Goal: Task Accomplishment & Management: Complete application form

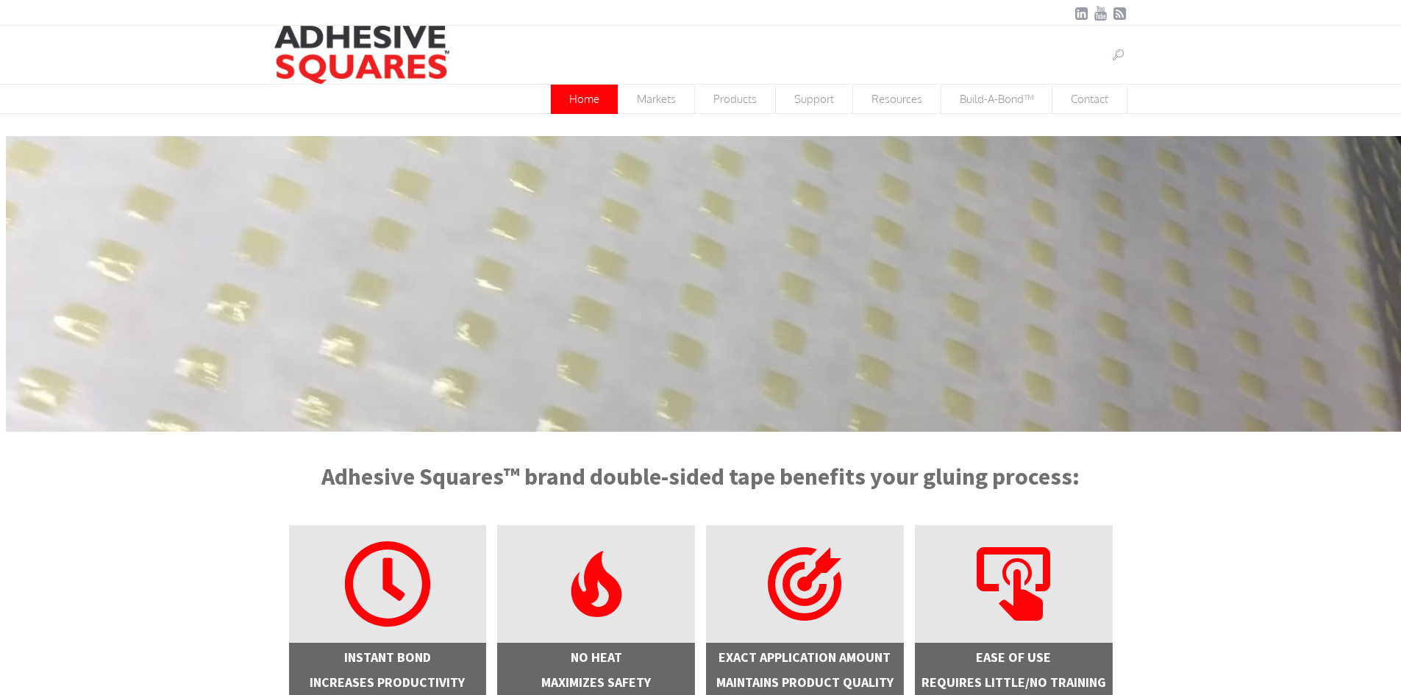
click at [1115, 48] on link at bounding box center [1118, 55] width 18 height 18
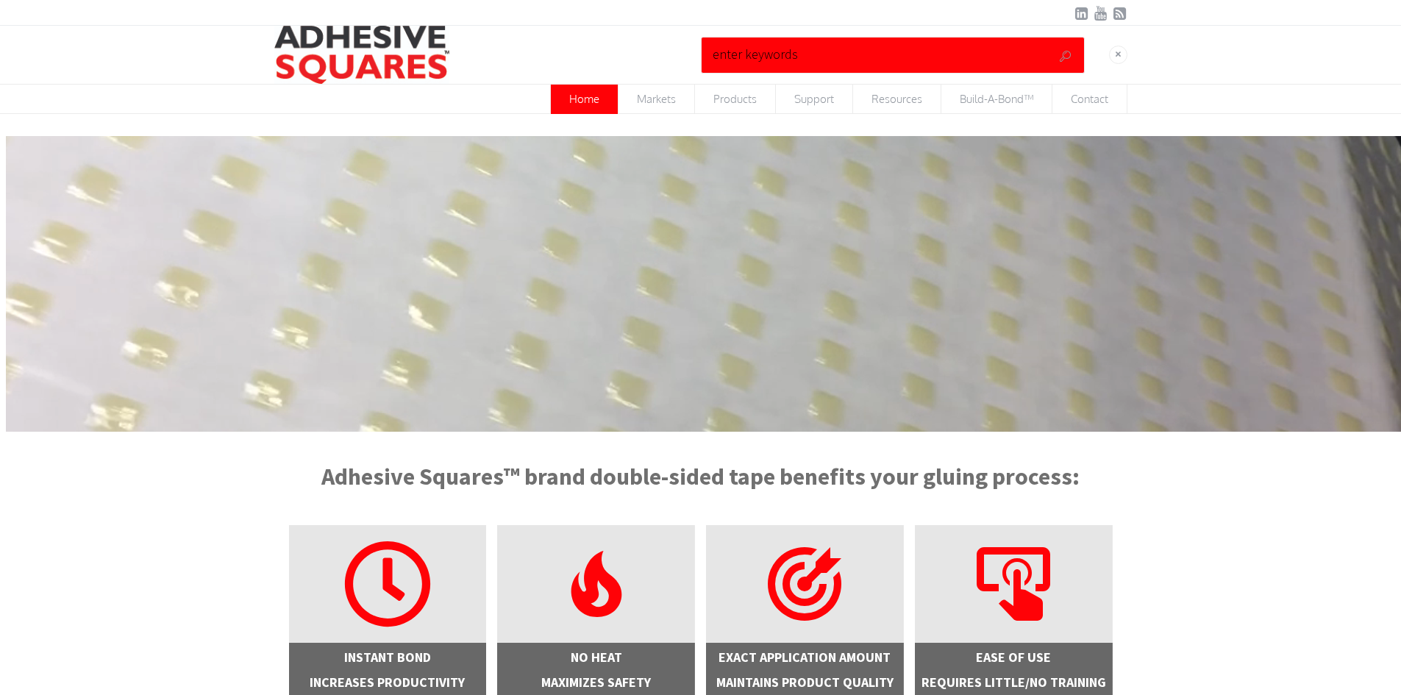
click at [835, 48] on input "text" at bounding box center [863, 54] width 309 height 28
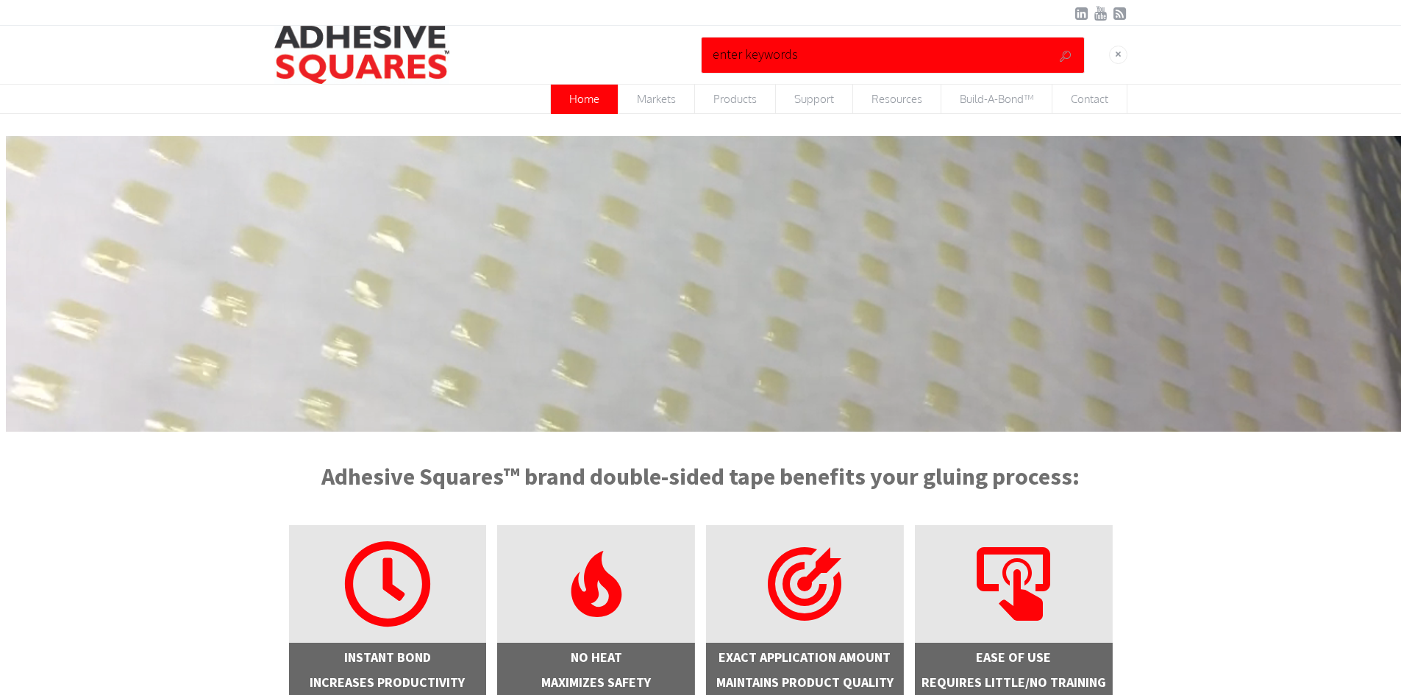
paste input "medium tac glue dots"
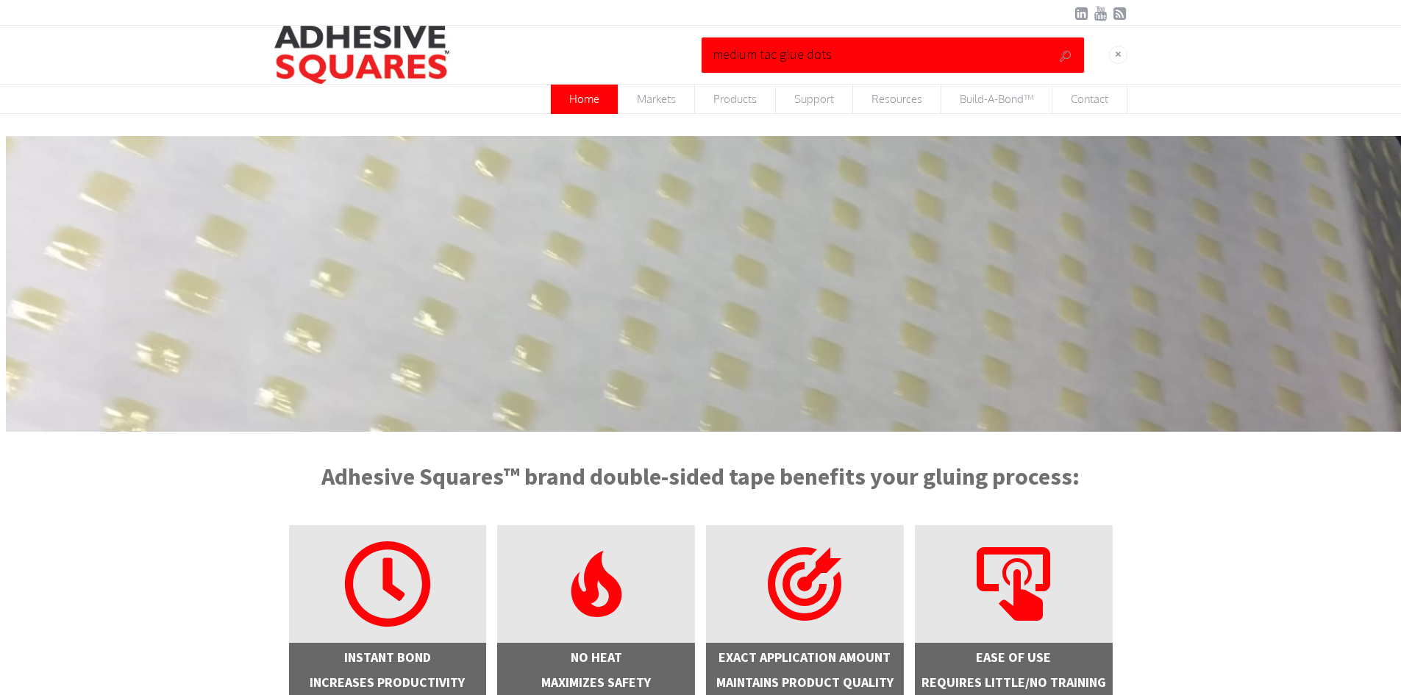
type input "medium tac glue dots"
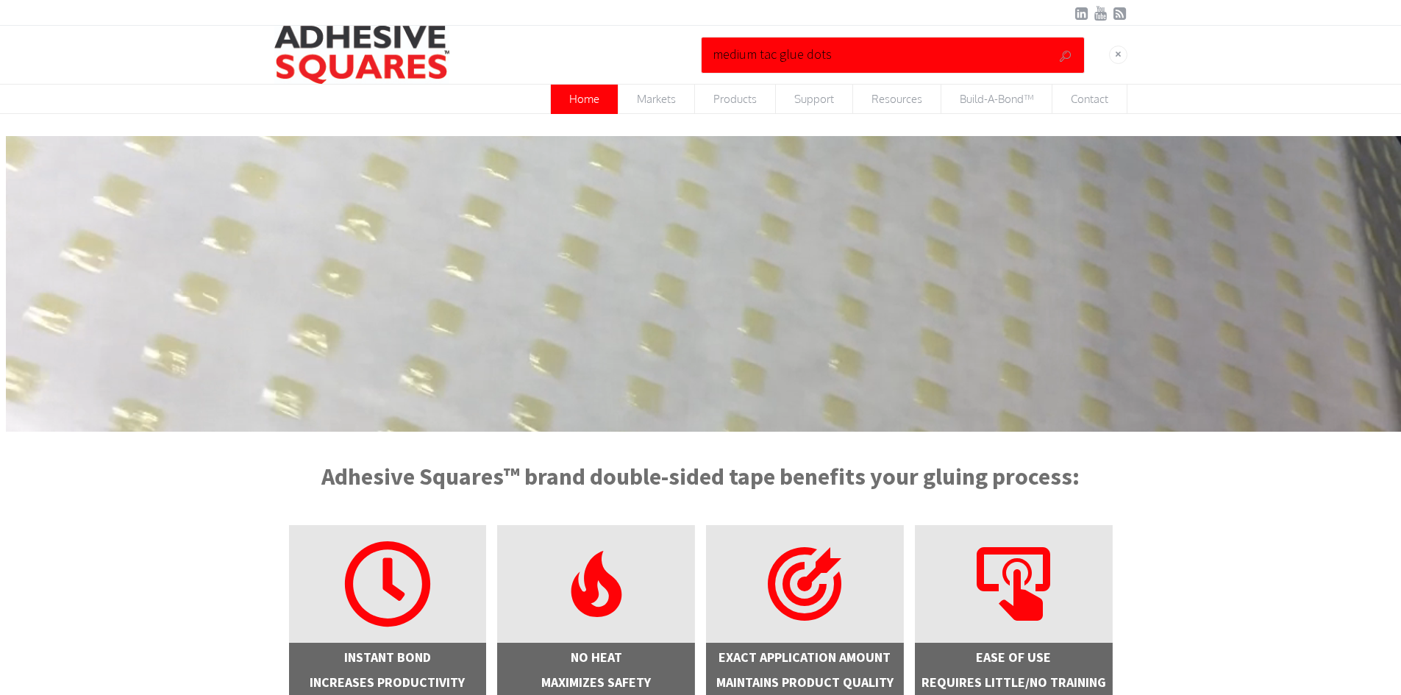
click at [1054, 45] on button "submit" at bounding box center [1065, 56] width 22 height 22
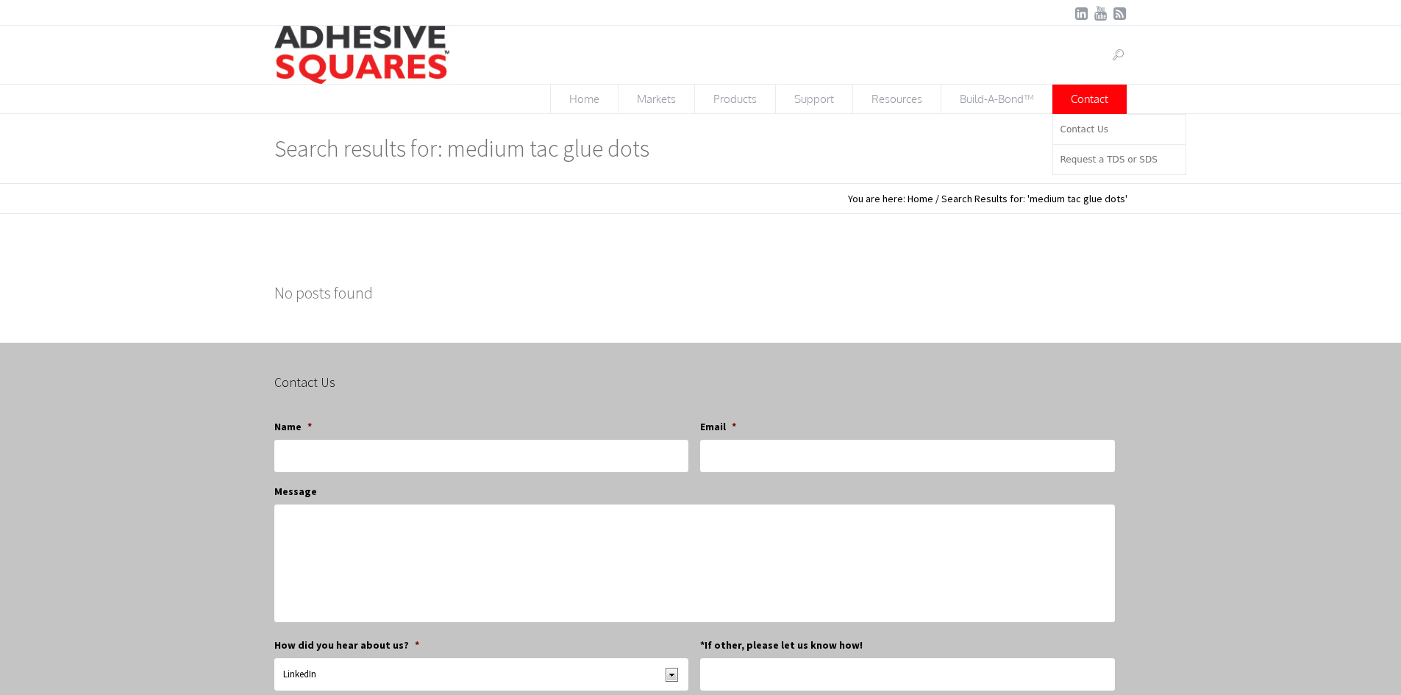
click at [1084, 100] on span "Contact" at bounding box center [1089, 99] width 74 height 29
click at [1081, 132] on span "Contact Us" at bounding box center [1084, 129] width 49 height 10
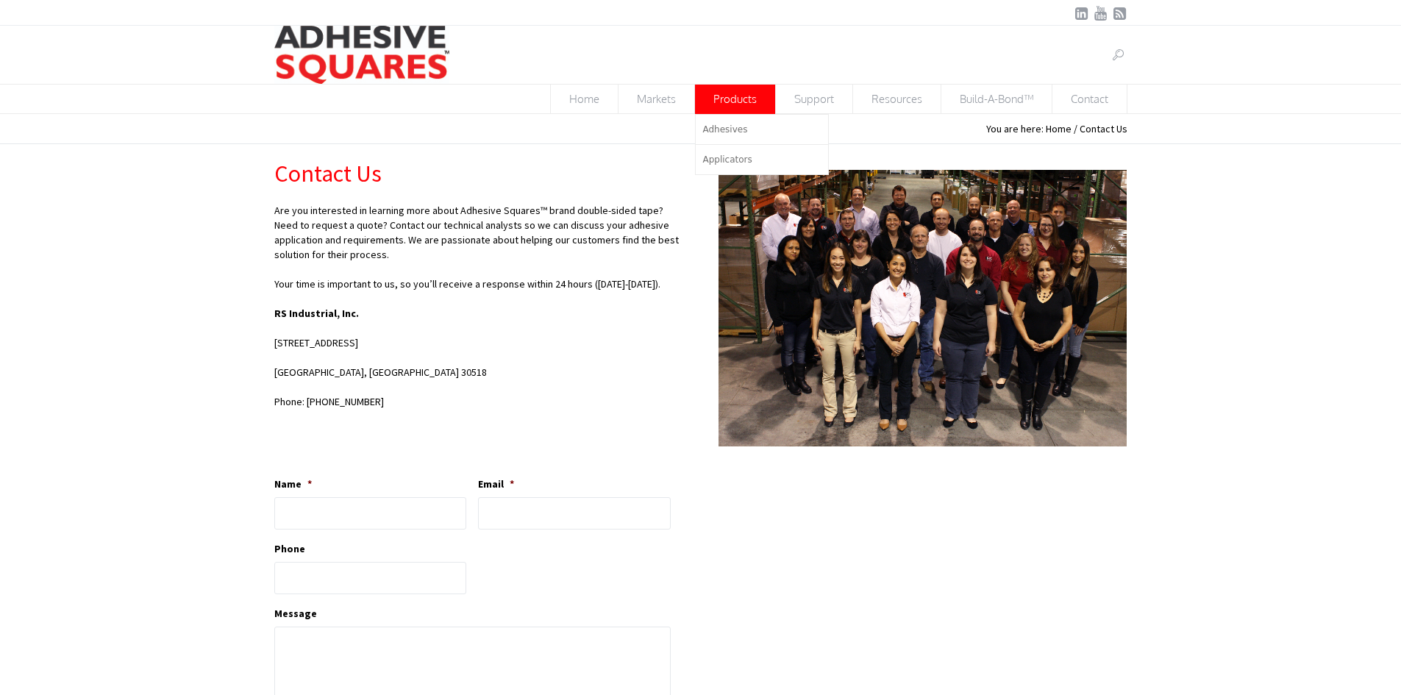
click at [728, 98] on span "Products" at bounding box center [735, 99] width 80 height 29
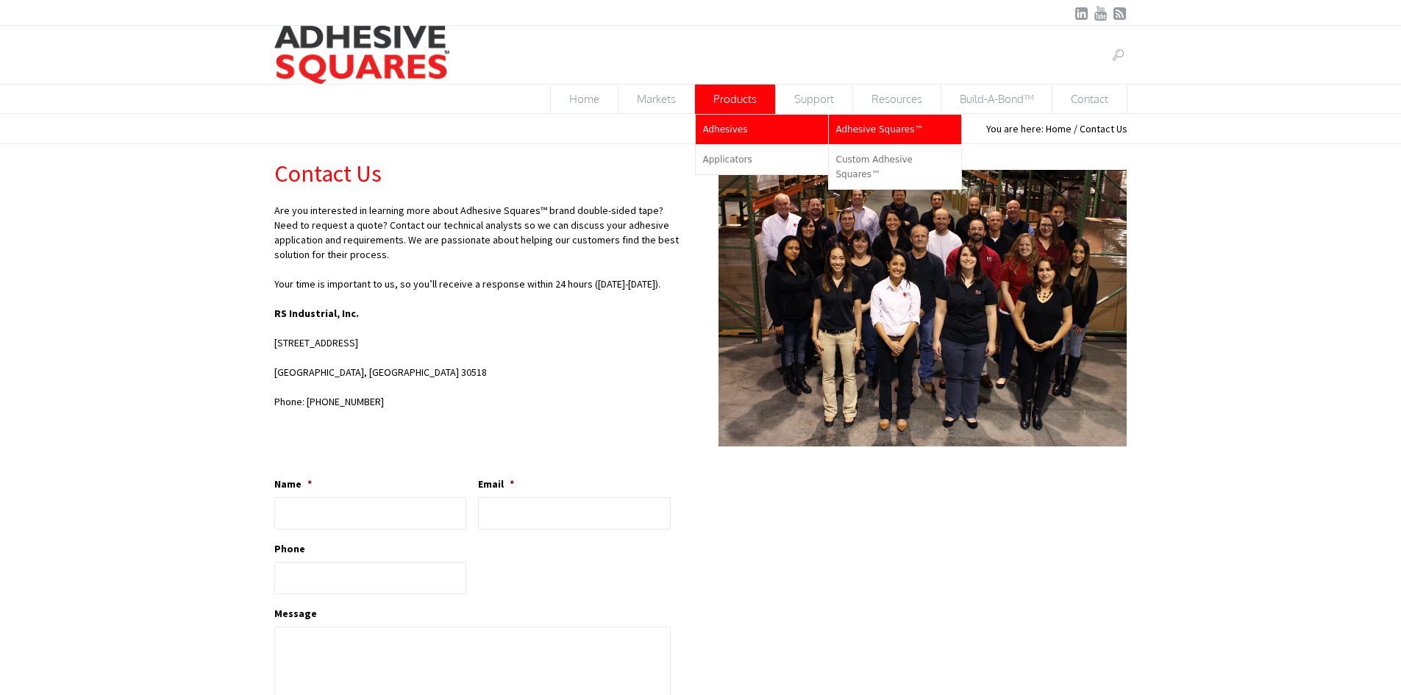
click at [871, 138] on link "Adhesive Squares™" at bounding box center [895, 129] width 132 height 29
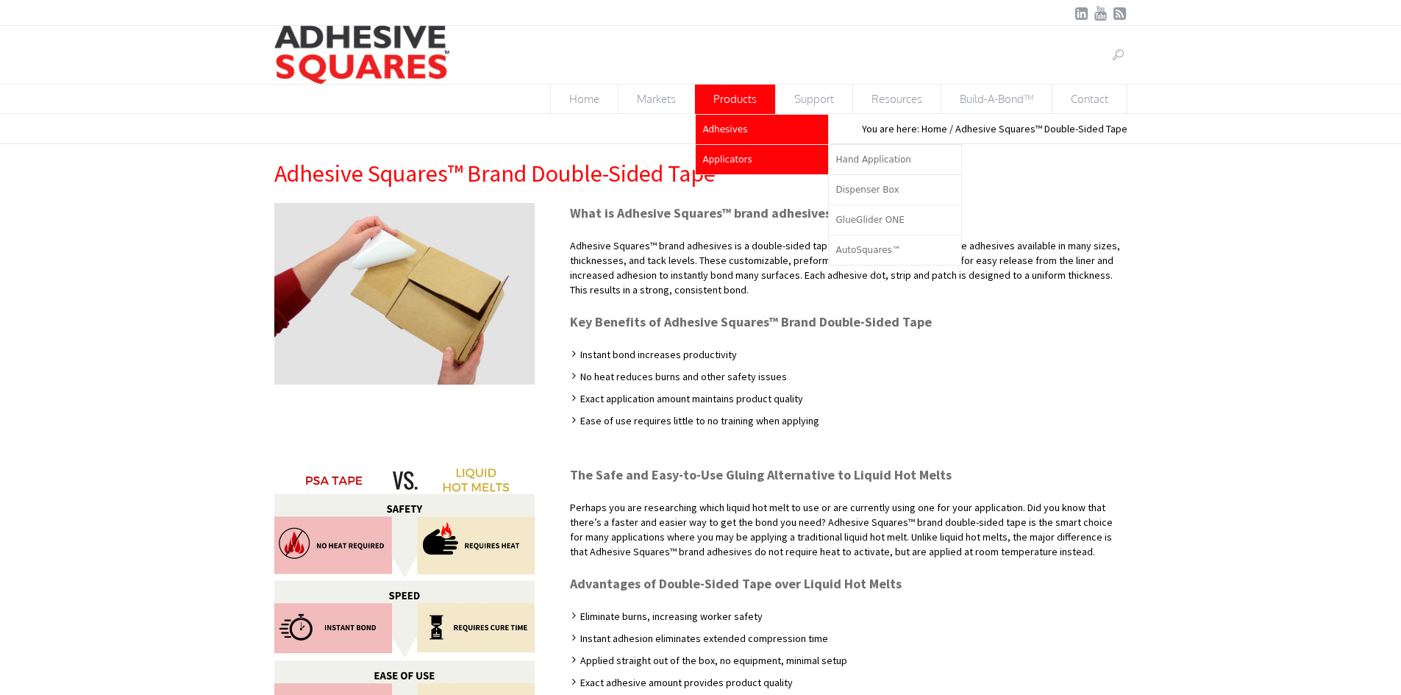
click at [743, 162] on span "Applicators" at bounding box center [727, 159] width 49 height 10
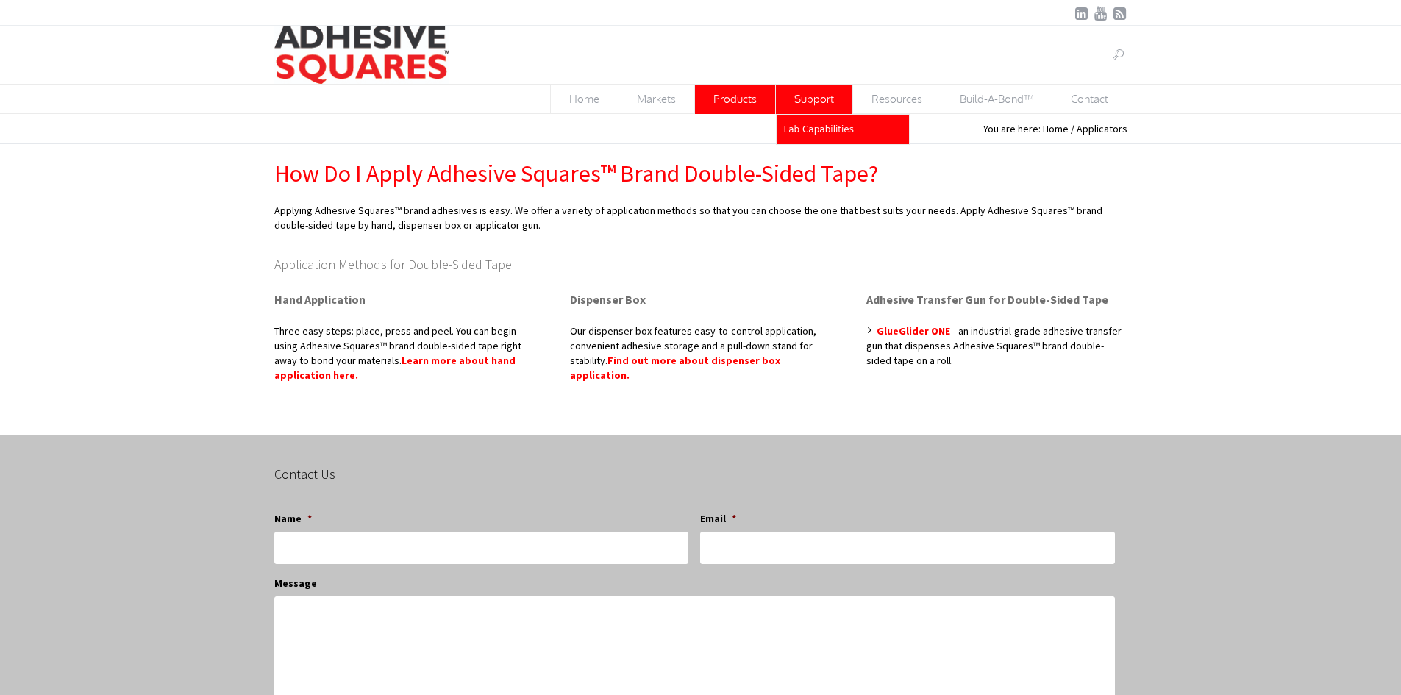
click at [813, 127] on span "Lab Capabilities" at bounding box center [819, 129] width 70 height 10
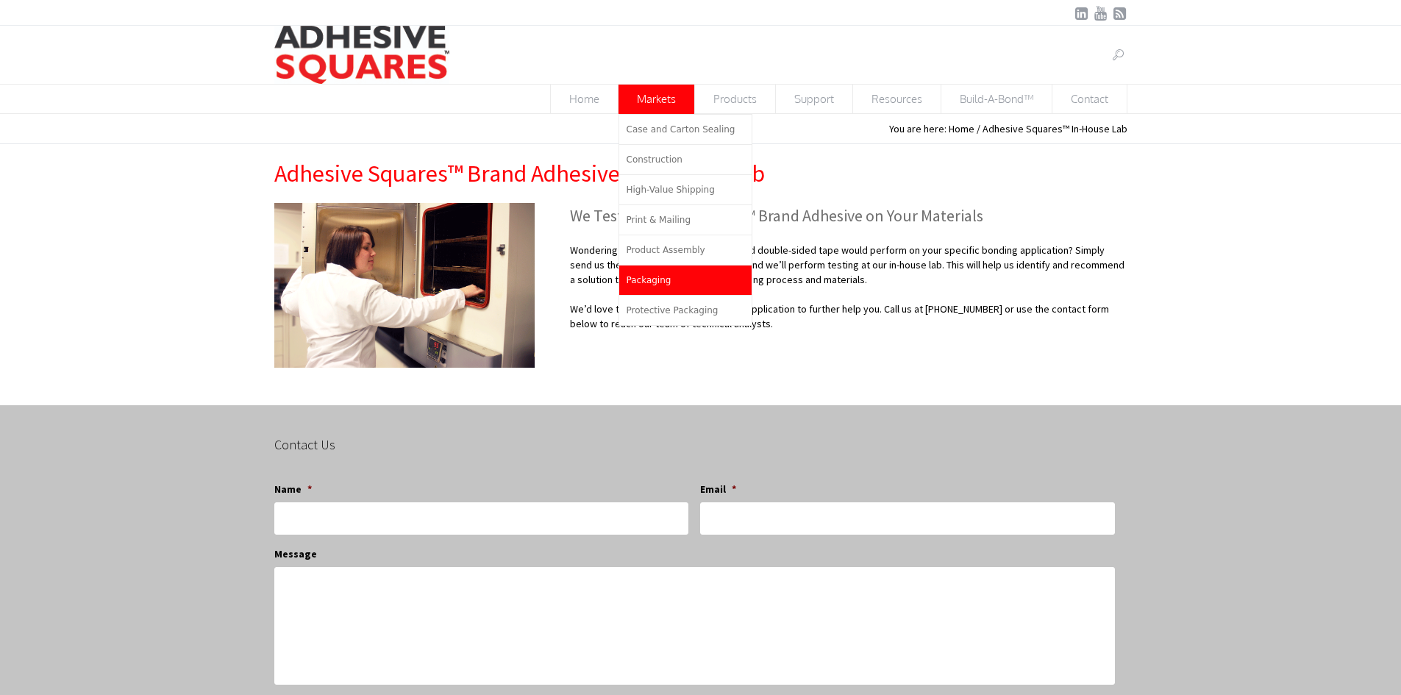
click at [660, 282] on span "Packaging" at bounding box center [649, 280] width 45 height 10
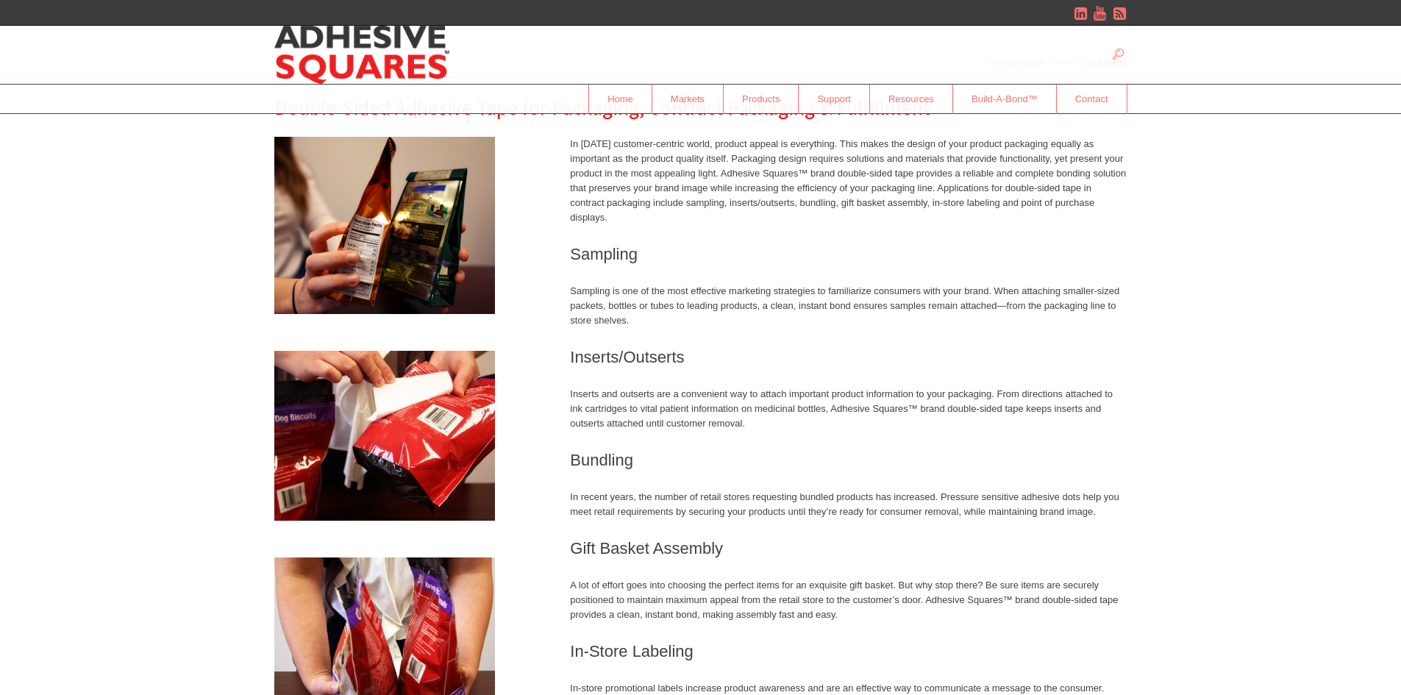
scroll to position [74, 0]
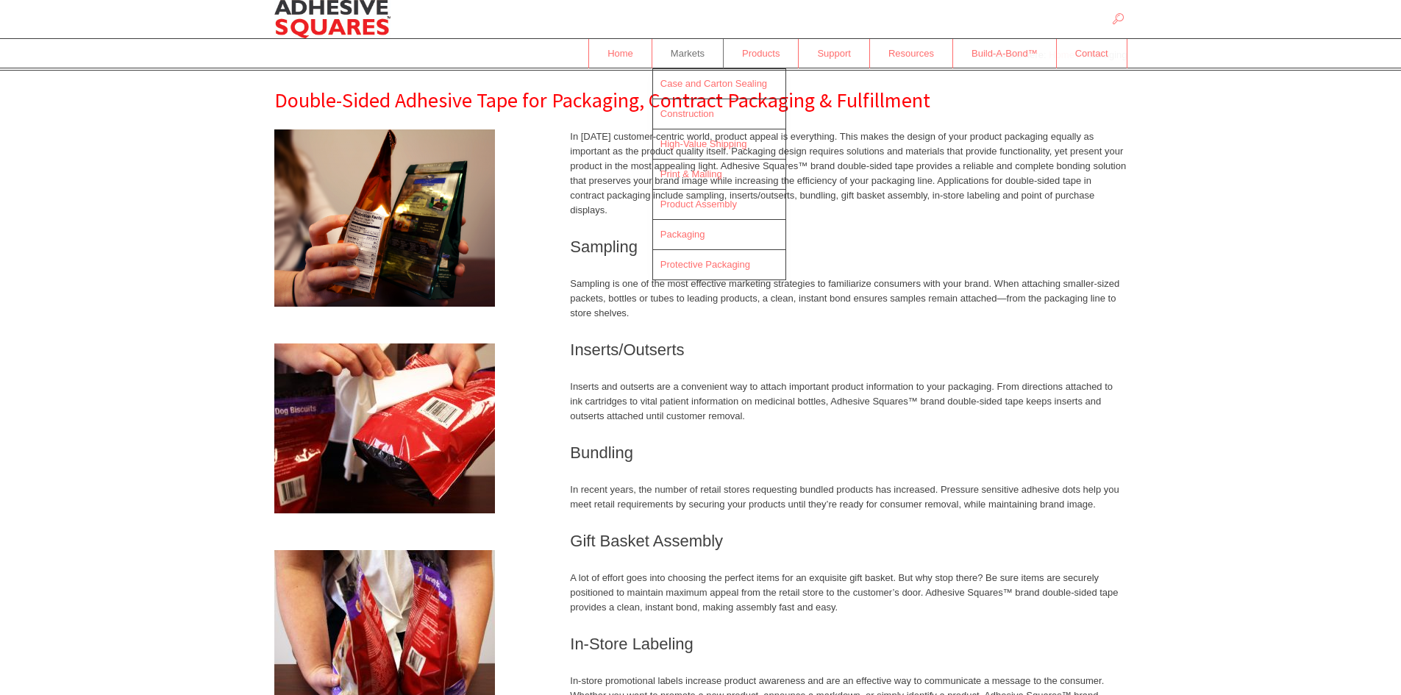
click at [682, 54] on span "Markets" at bounding box center [687, 53] width 71 height 26
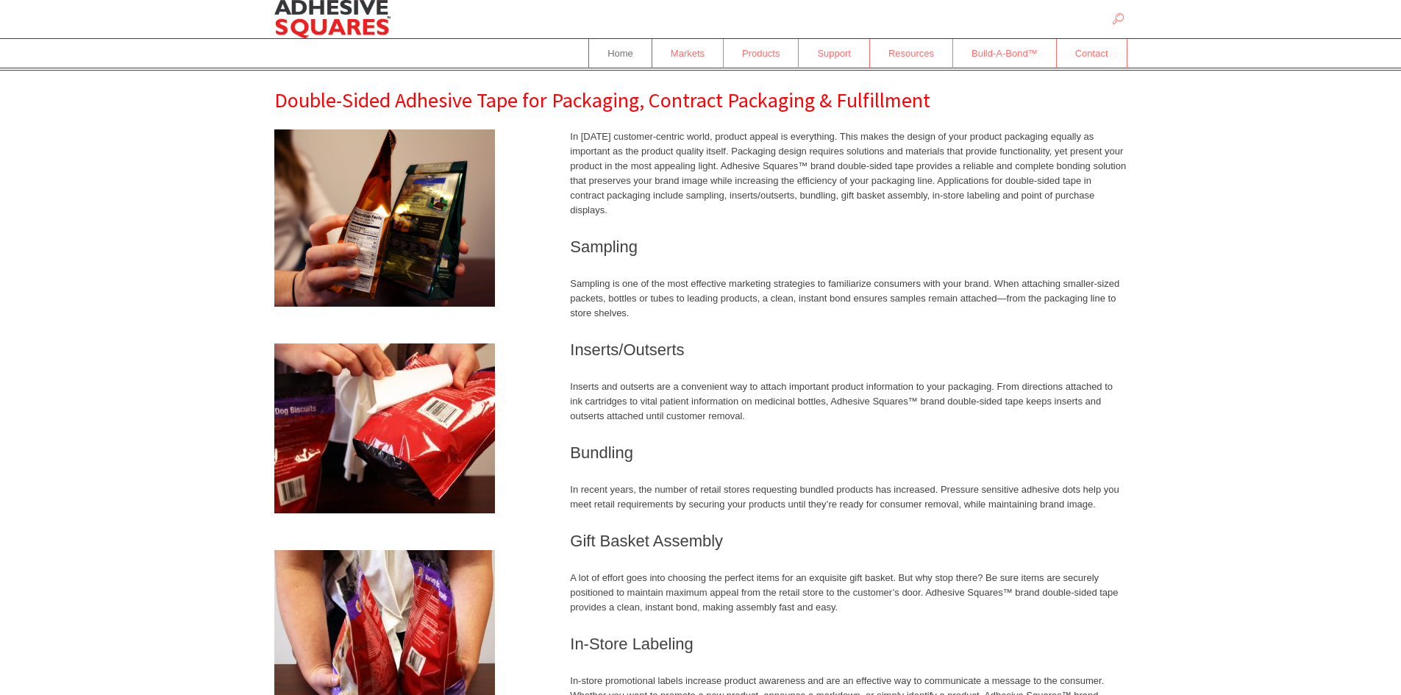
click at [623, 59] on span "Home" at bounding box center [620, 53] width 63 height 26
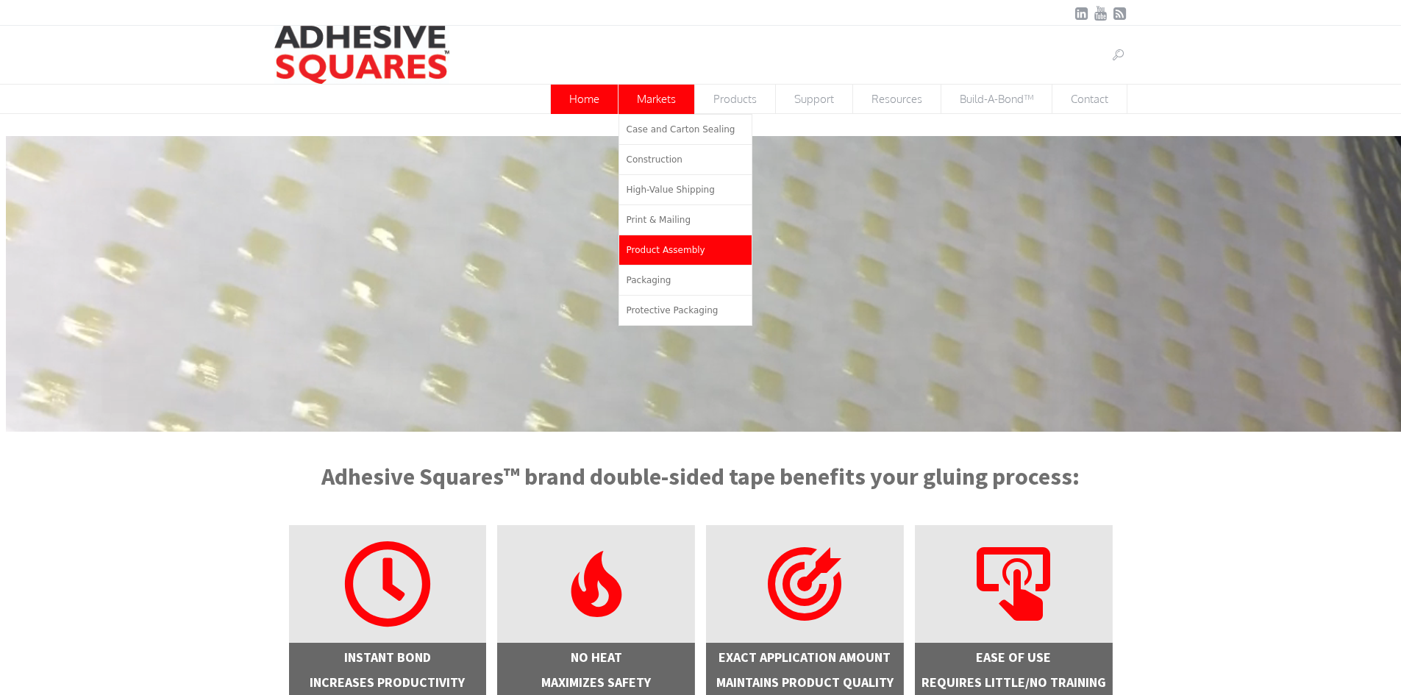
click at [685, 257] on link "Product Assembly" at bounding box center [685, 249] width 132 height 29
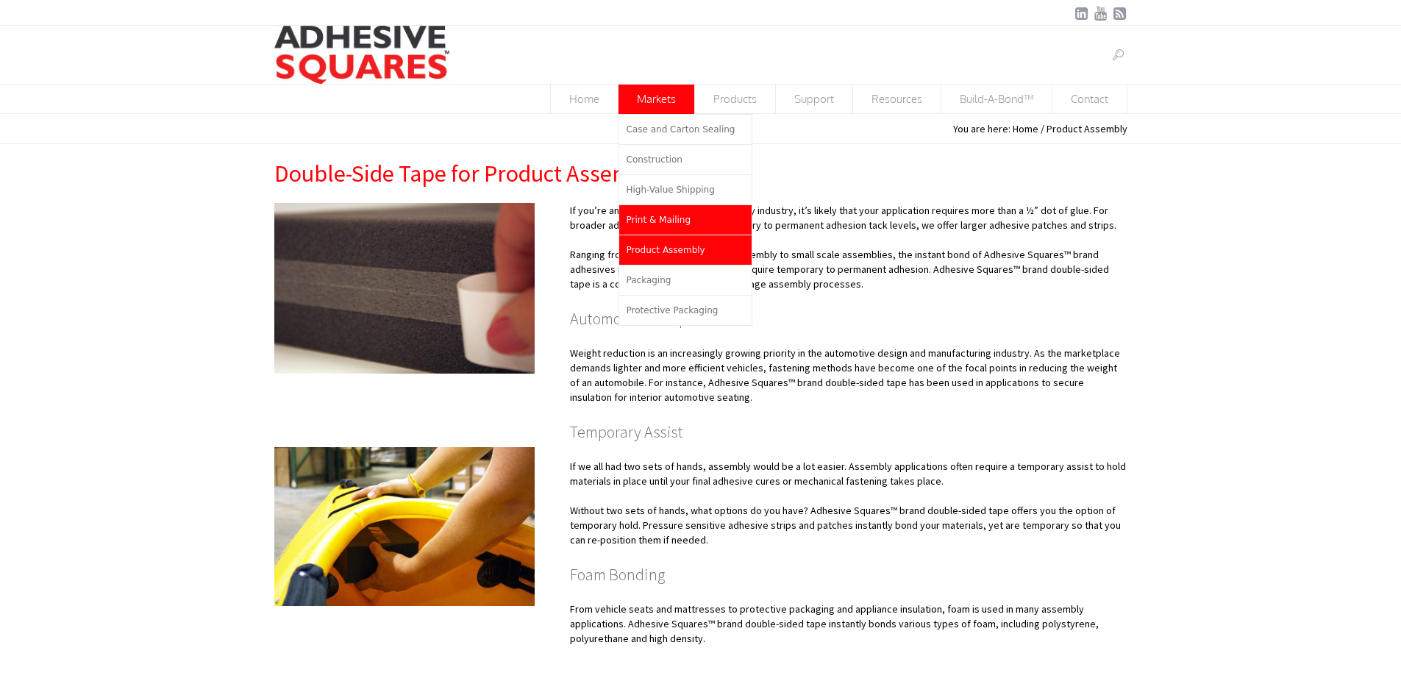
click at [668, 224] on span "Print & Mailing" at bounding box center [659, 220] width 65 height 10
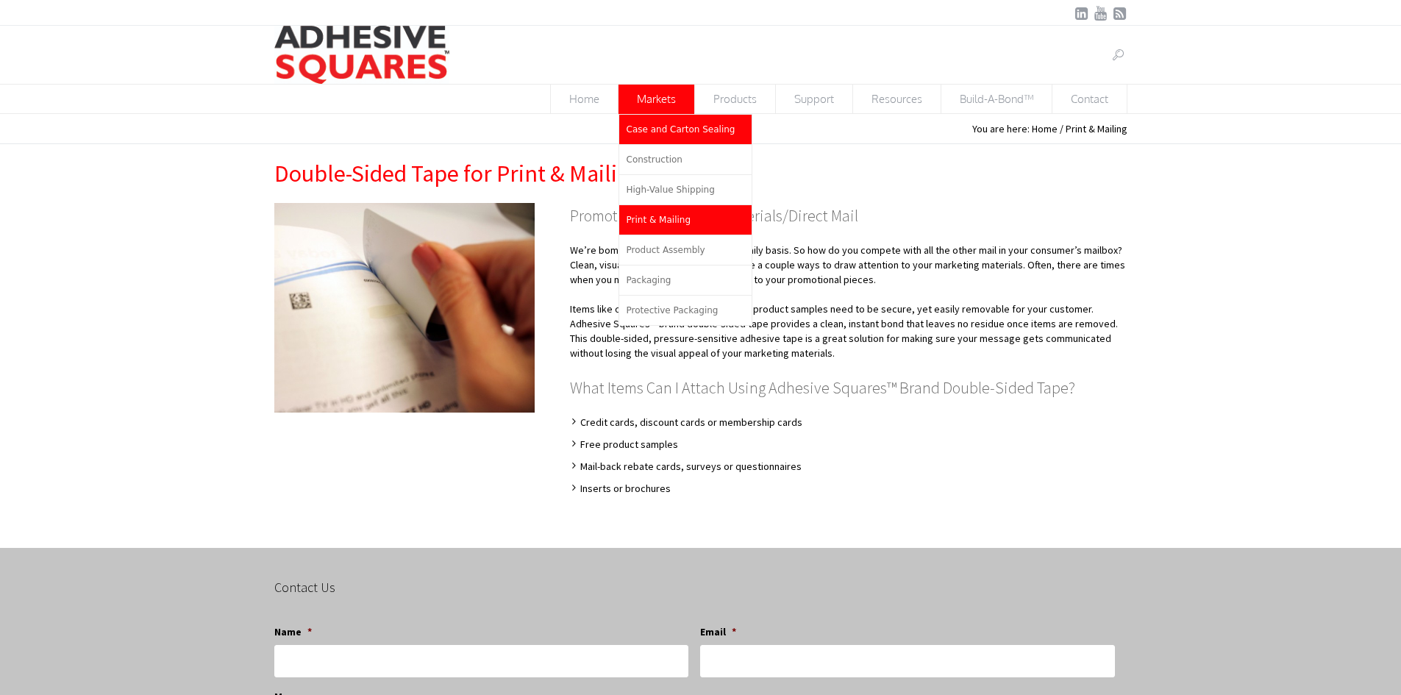
click at [660, 140] on link "Case and Carton Sealing" at bounding box center [685, 129] width 132 height 29
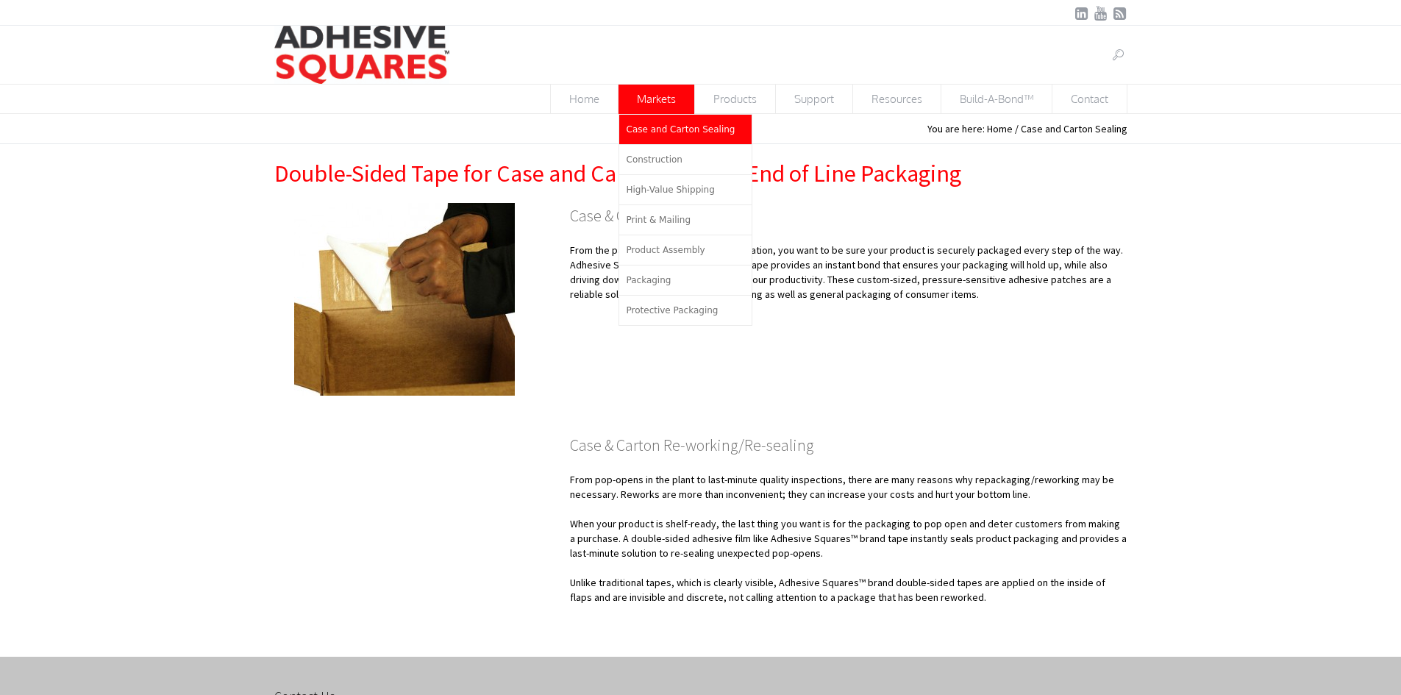
click at [660, 101] on span "Markets" at bounding box center [656, 99] width 76 height 29
click at [658, 157] on span "Construction" at bounding box center [655, 159] width 56 height 10
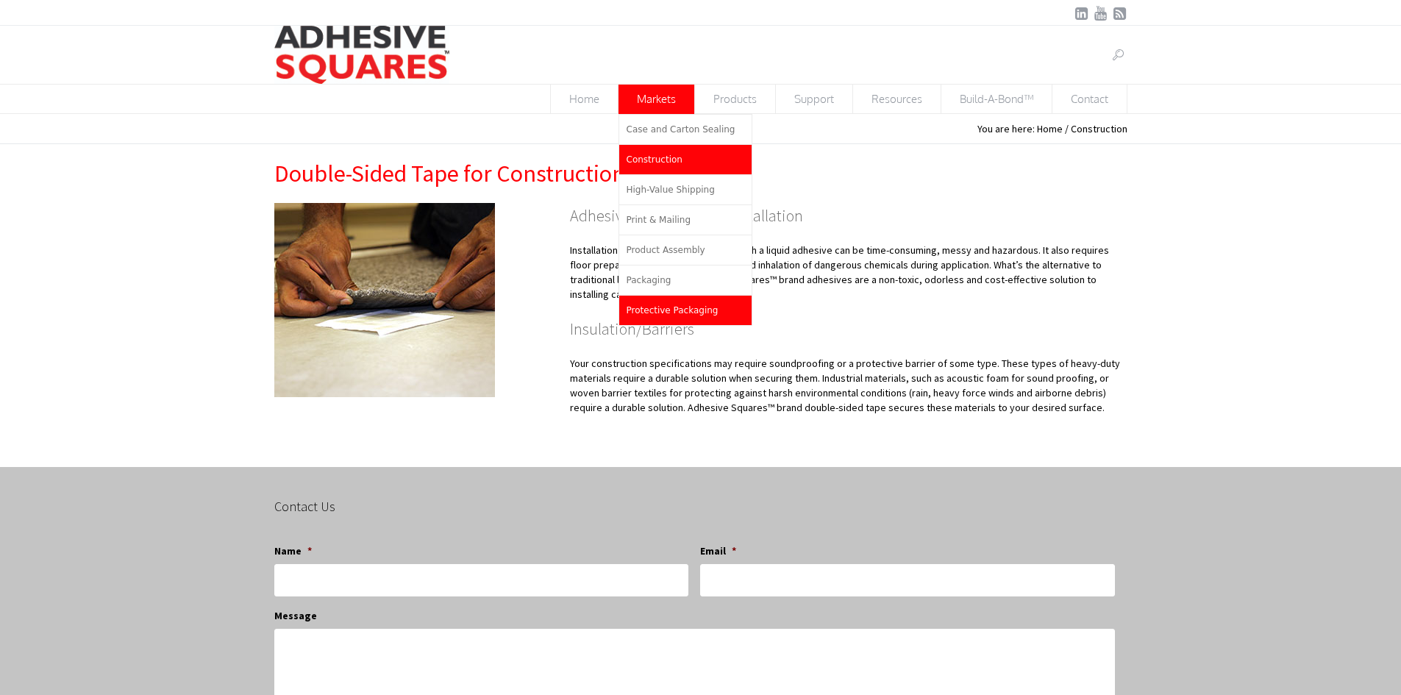
click at [665, 313] on span "Protective Packaging" at bounding box center [673, 310] width 92 height 10
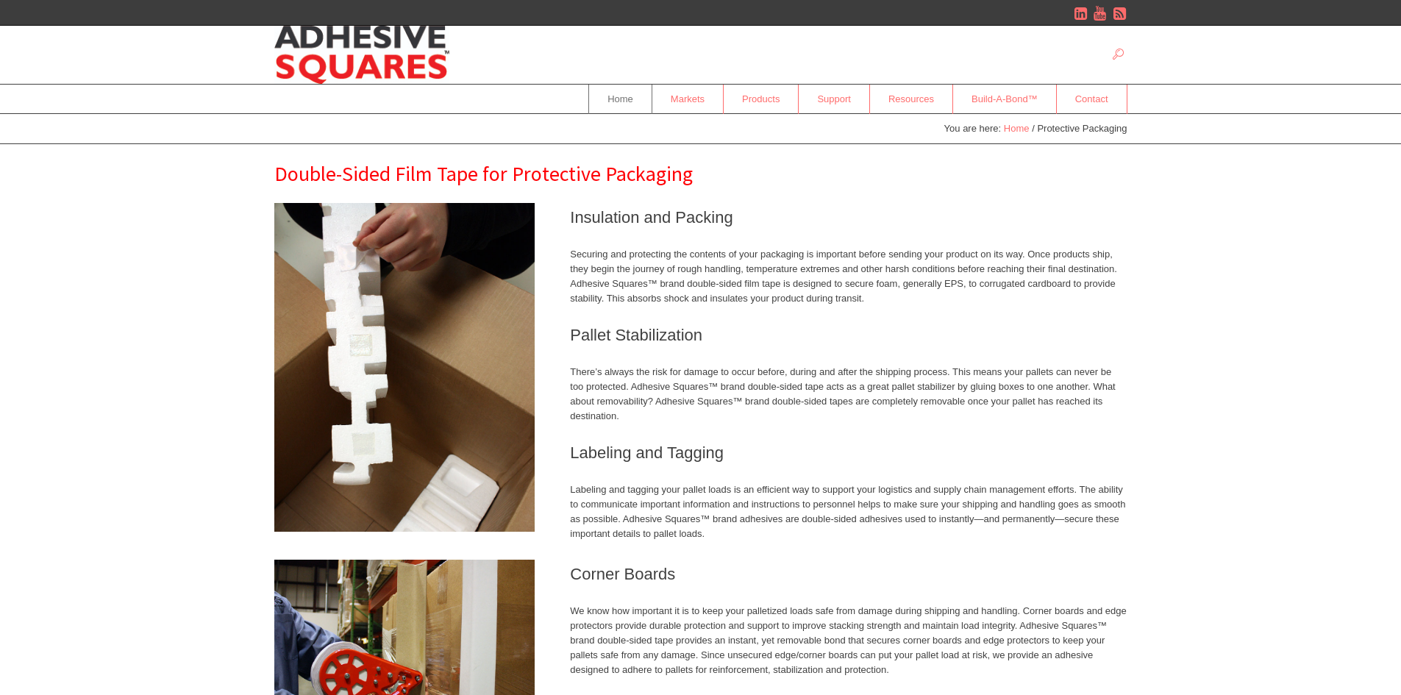
click at [618, 104] on span "Home" at bounding box center [620, 99] width 63 height 26
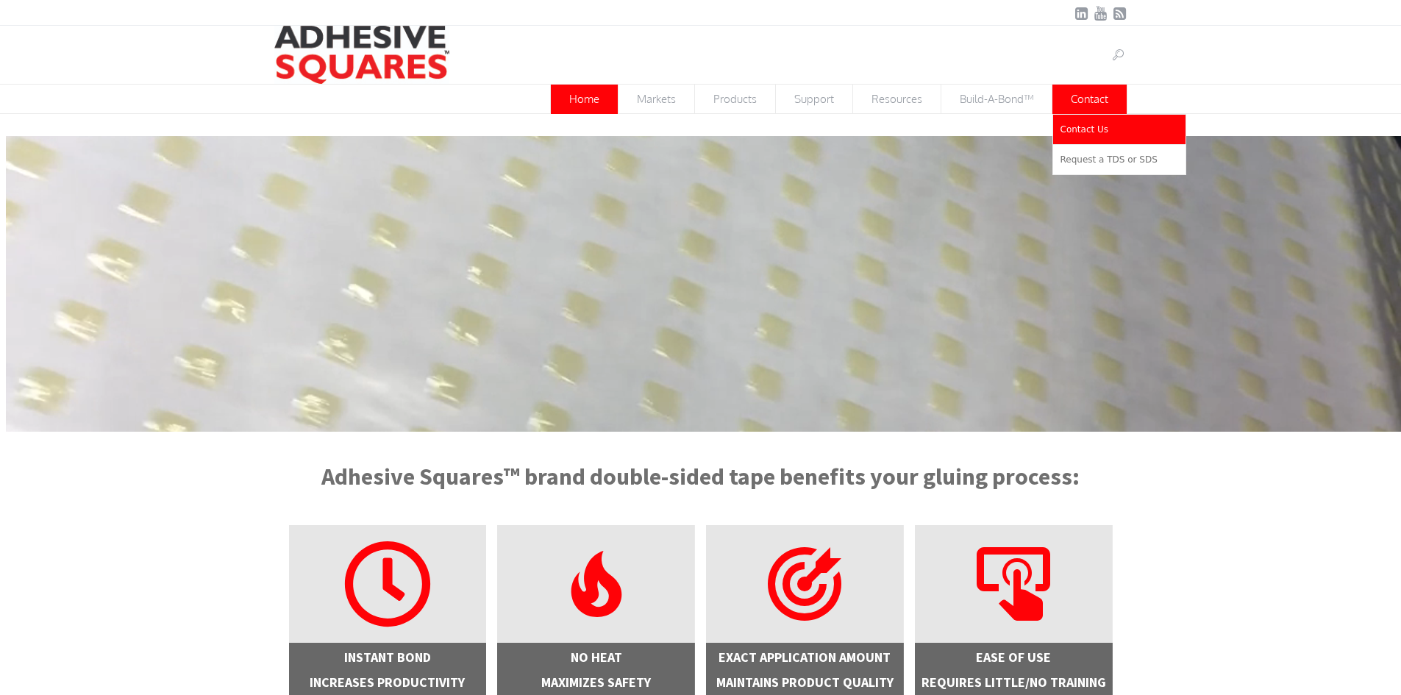
click at [1073, 137] on link "Contact Us" at bounding box center [1119, 129] width 132 height 29
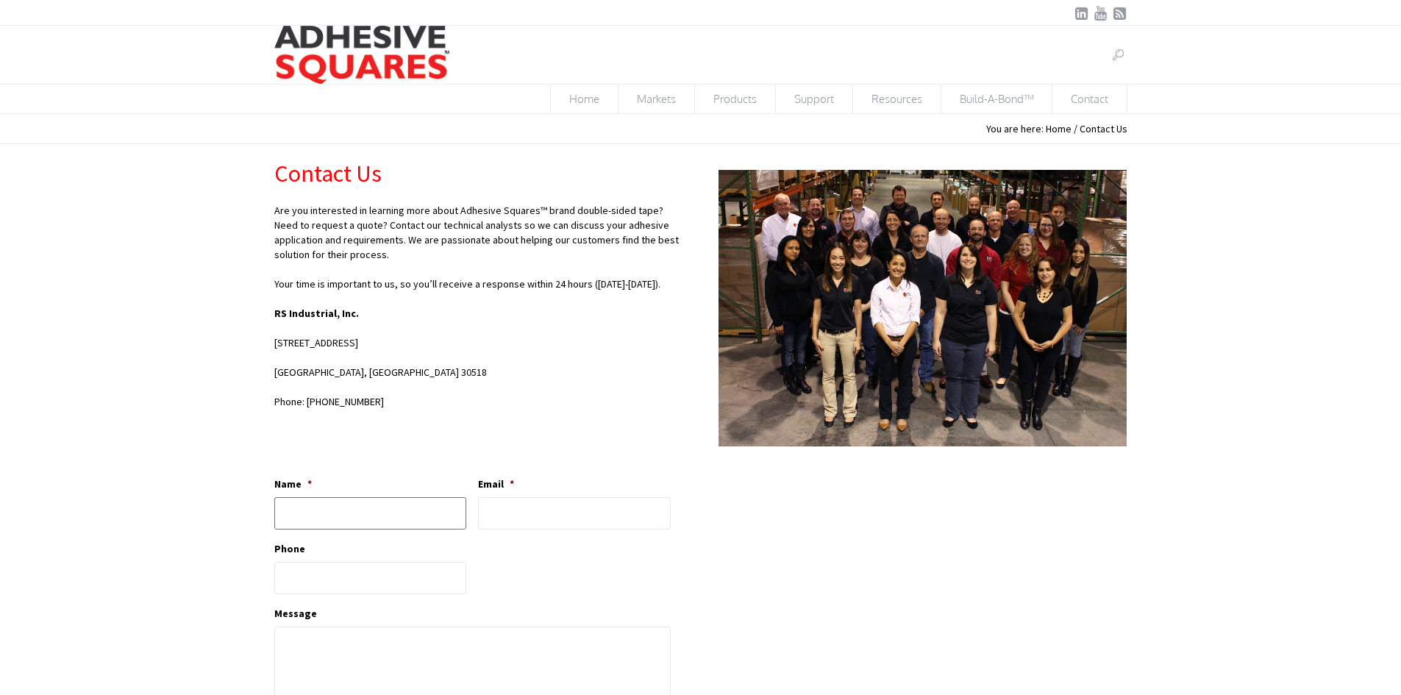
click at [372, 517] on input "Name *" at bounding box center [370, 513] width 193 height 32
type input "Claudia Fung"
click at [488, 523] on input "Email *" at bounding box center [574, 513] width 193 height 32
drag, startPoint x: 535, startPoint y: 513, endPoint x: 483, endPoint y: 514, distance: 52.2
click at [483, 514] on input "claudiaf@" at bounding box center [574, 513] width 193 height 32
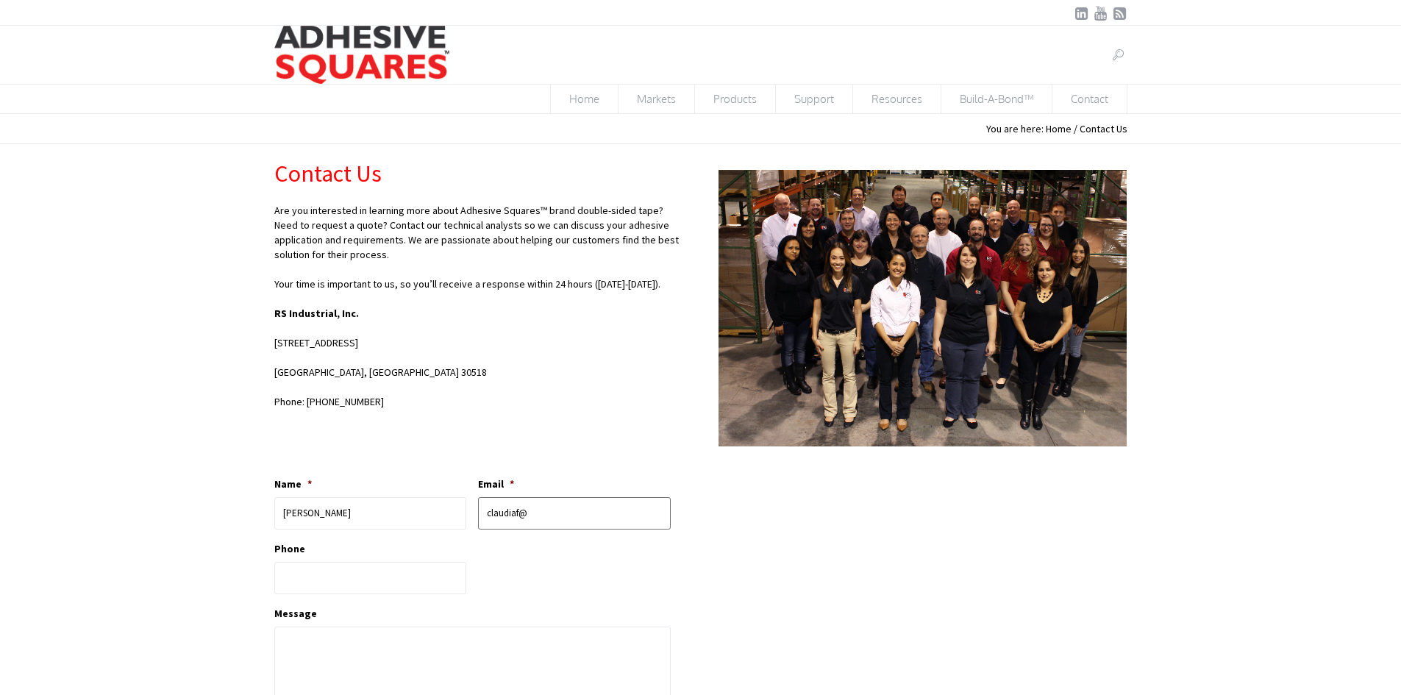
paste input "medium tac glue dots"
type input "m"
click at [579, 512] on input "Email *" at bounding box center [574, 513] width 193 height 32
paste input "claudiaf@a1solutioninc.com"
type input "claudiaf@a1solutioninc.com"
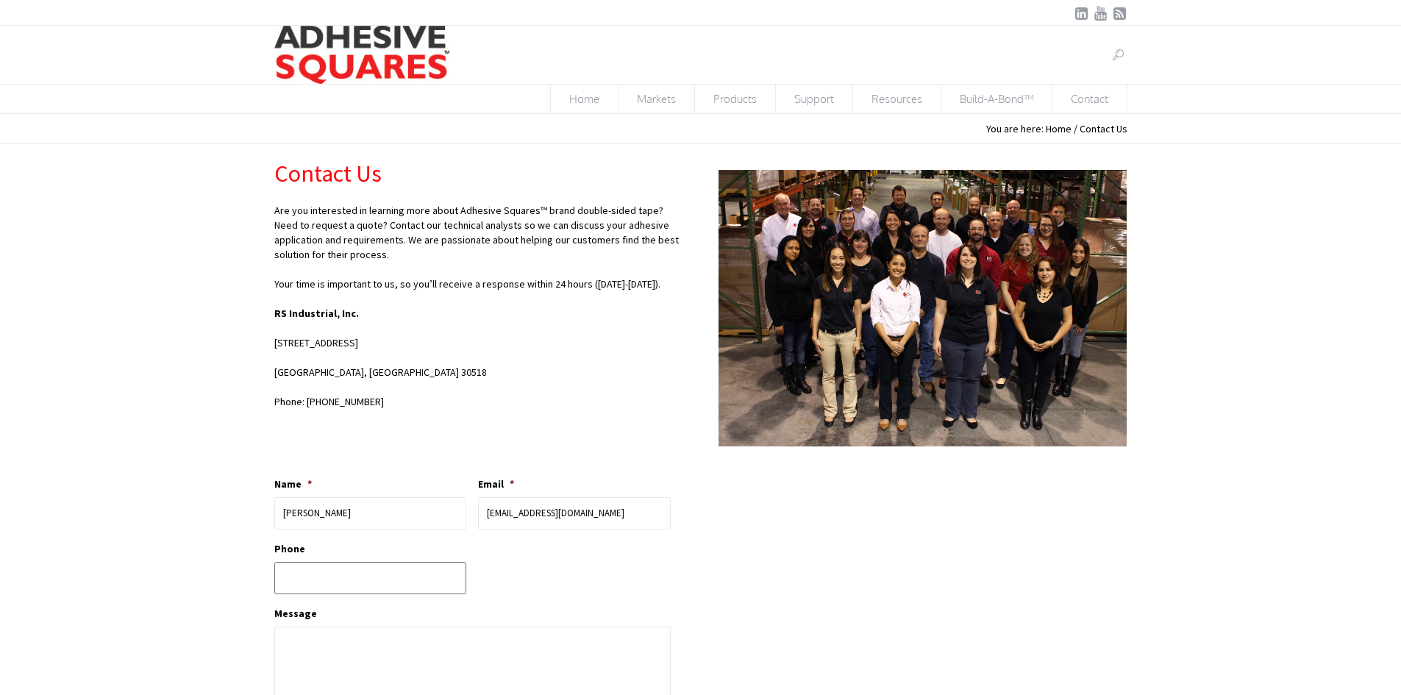
type input "(___) ___-____"
click at [295, 574] on input "(___) ___-____" at bounding box center [370, 578] width 193 height 32
type input "(___) ___-____"
click at [308, 582] on input "(___) ___-____" at bounding box center [370, 578] width 193 height 32
click at [285, 571] on input "(___) ___-____" at bounding box center [370, 578] width 193 height 32
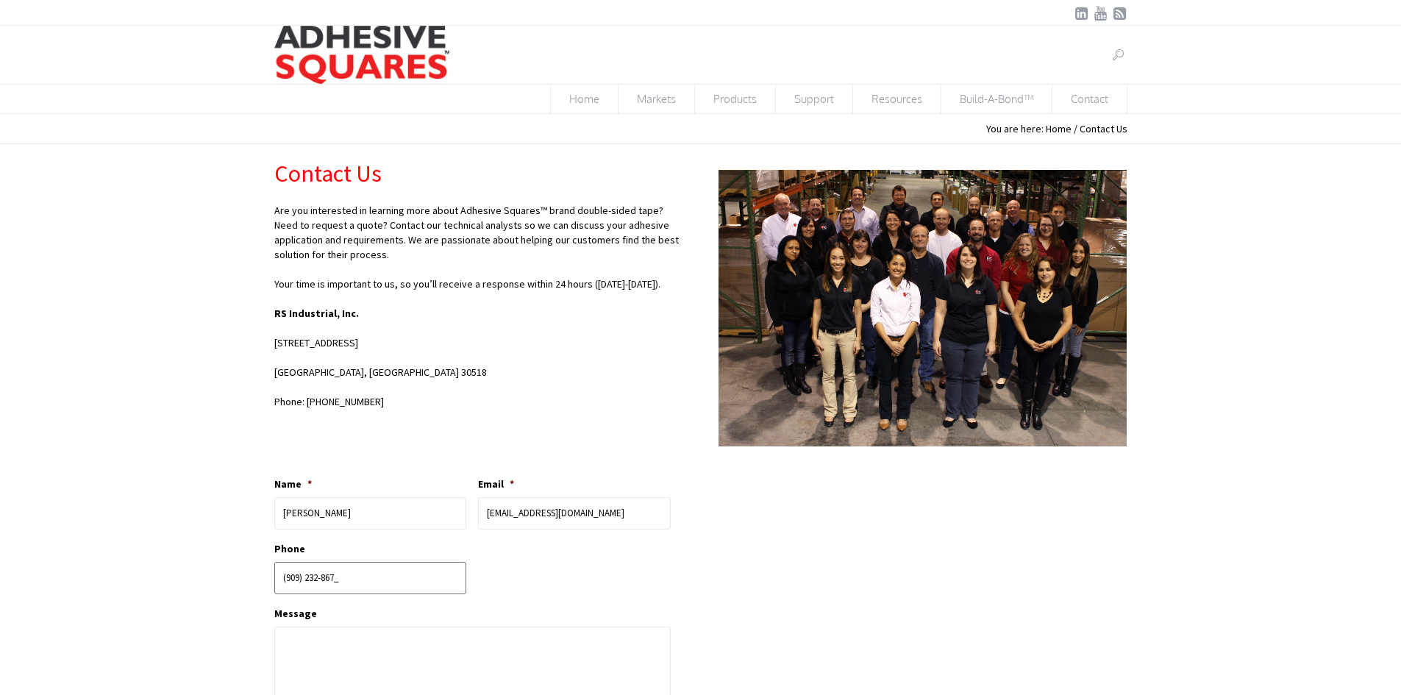
type input "(909) 232-8675"
click at [375, 649] on textarea "Message" at bounding box center [472, 686] width 397 height 118
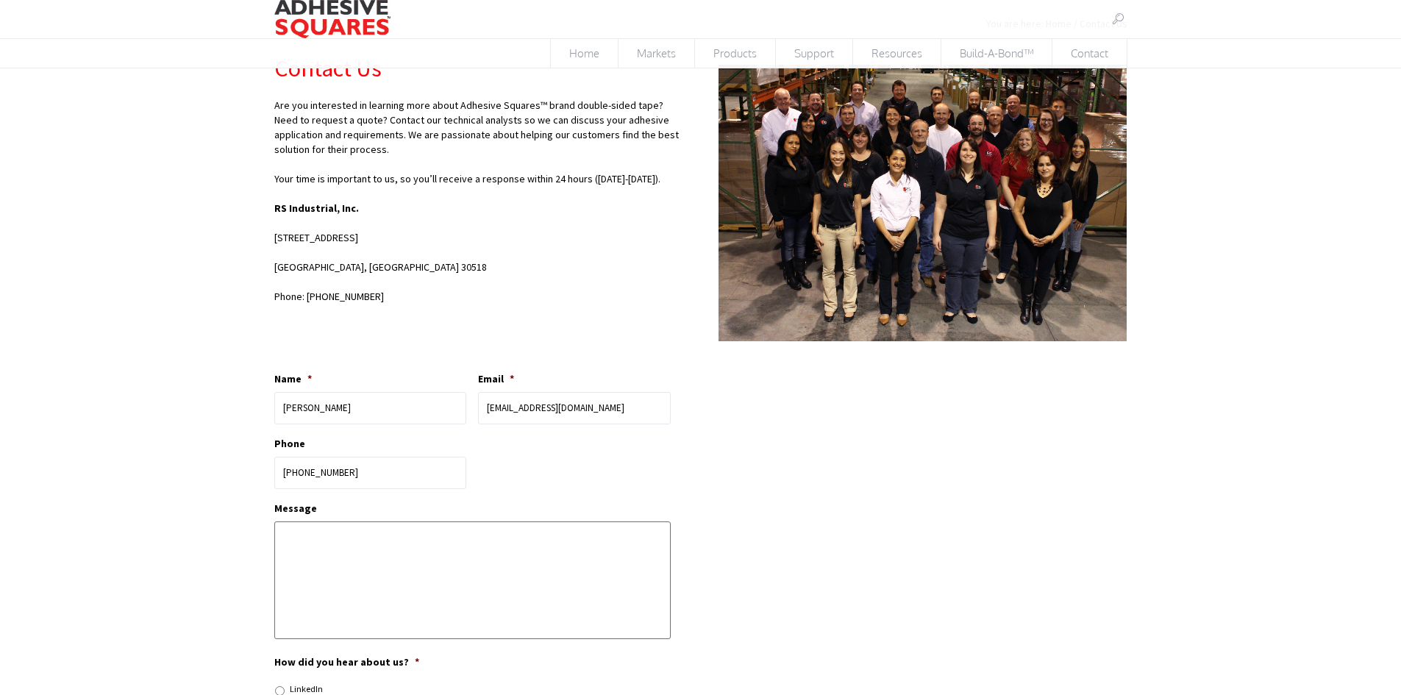
scroll to position [221, 0]
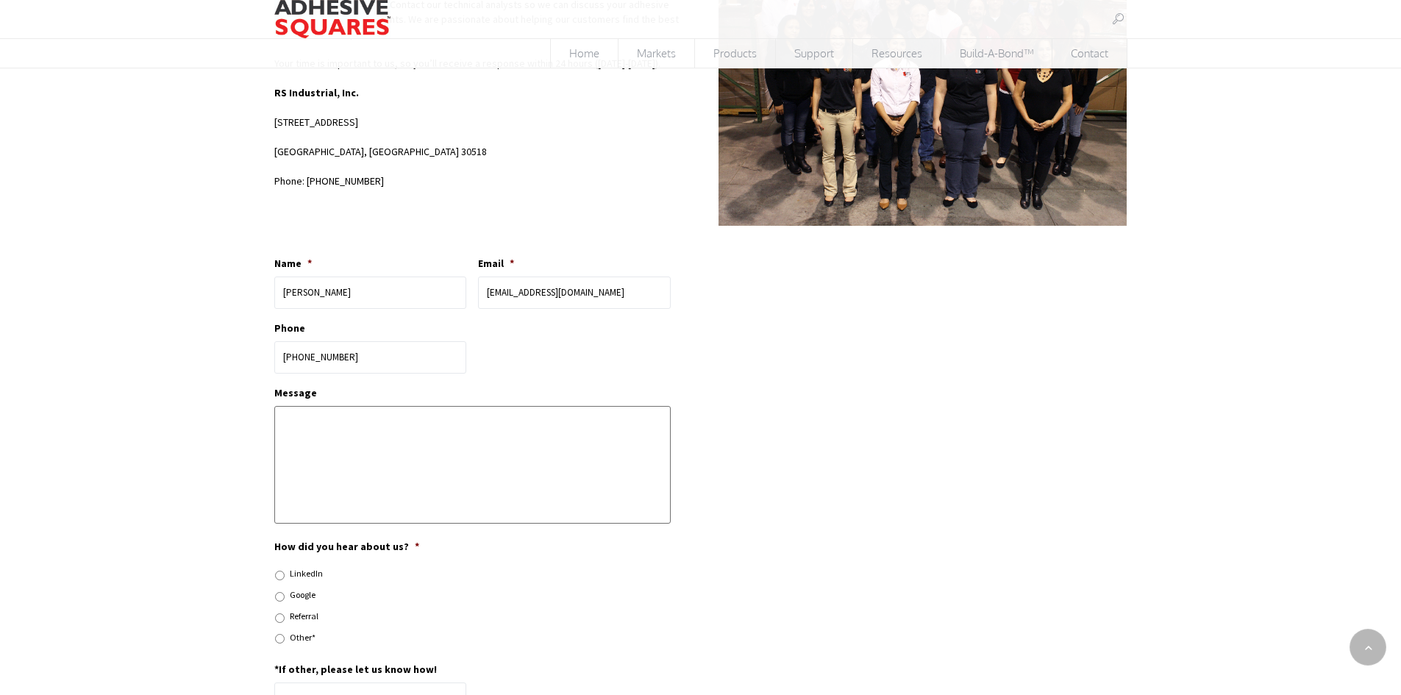
click at [335, 427] on textarea "Message" at bounding box center [472, 465] width 397 height 118
type textarea "O"
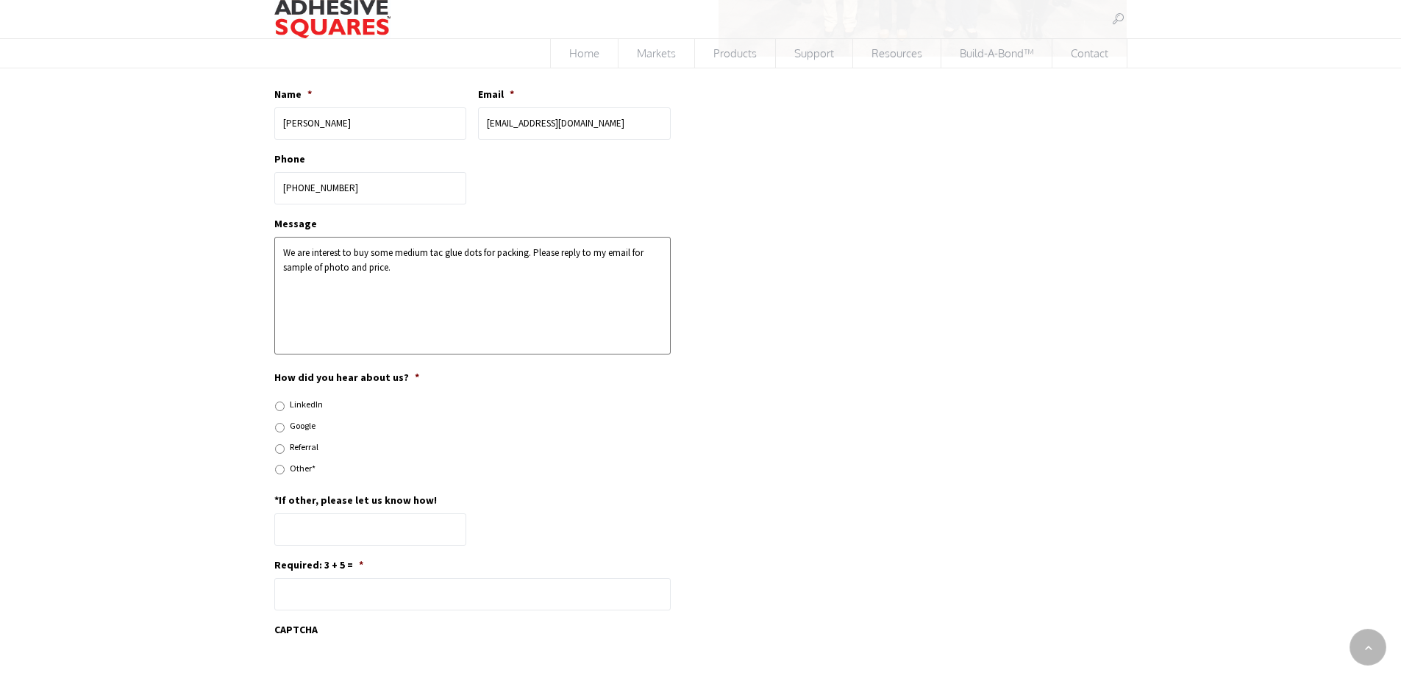
scroll to position [515, 0]
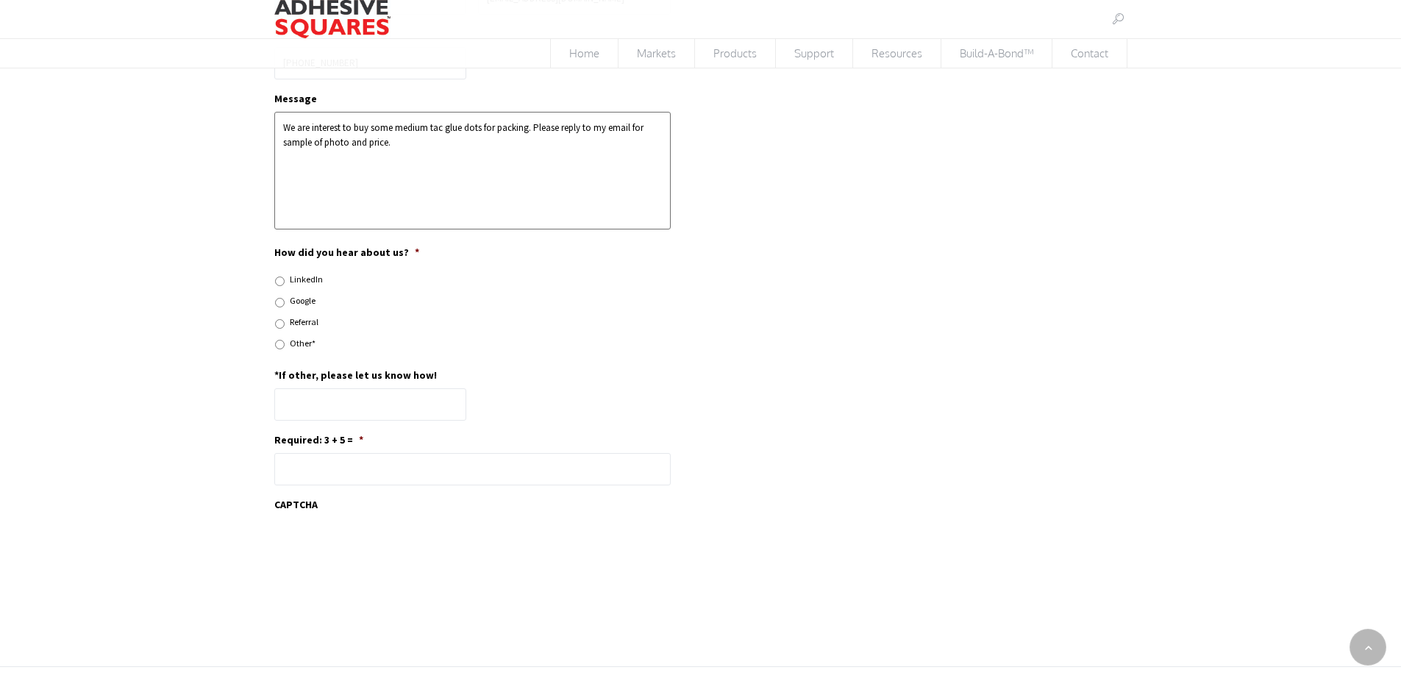
type textarea "We are interest to buy some medium tac glue dots for packing. Please reply to m…"
click at [282, 328] on input "Referral" at bounding box center [280, 324] width 10 height 10
radio input "true"
click at [359, 438] on span "*" at bounding box center [361, 439] width 4 height 13
click at [358, 453] on input "Required: 3 + 5 = *" at bounding box center [472, 469] width 397 height 32
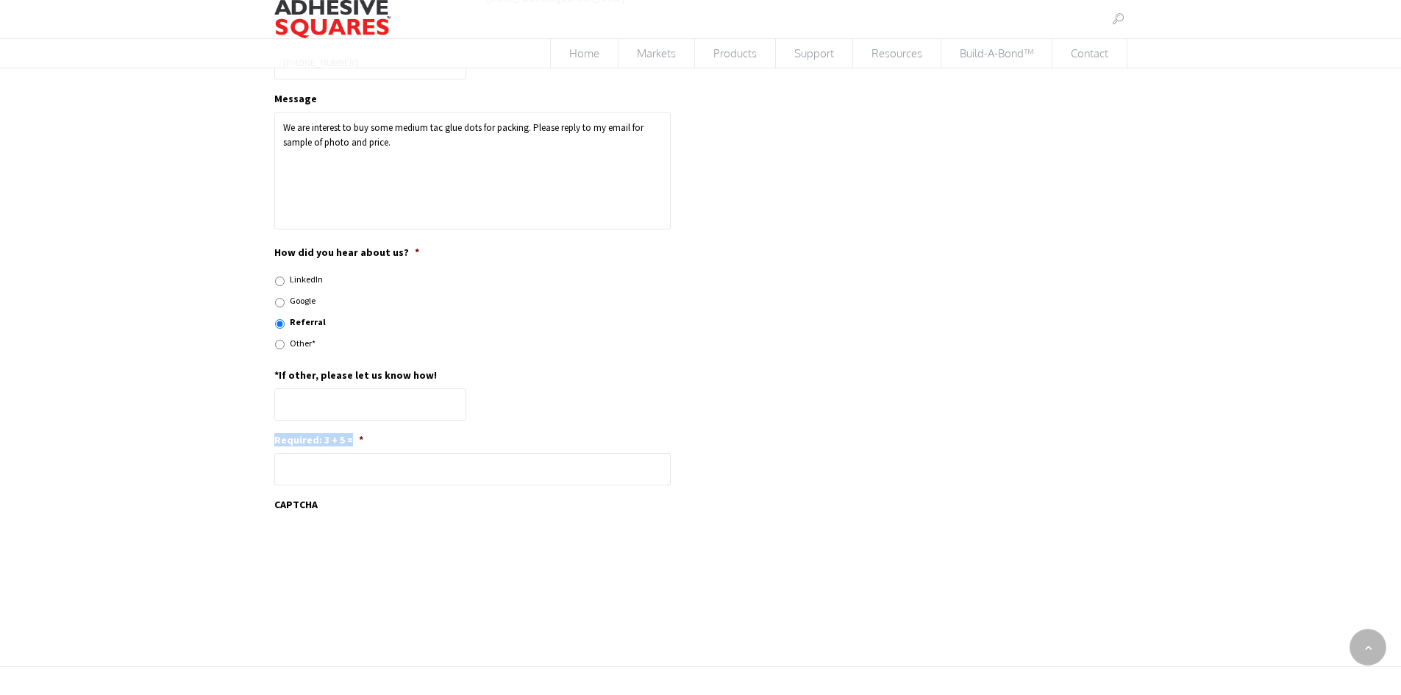
drag, startPoint x: 351, startPoint y: 440, endPoint x: 288, endPoint y: 427, distance: 64.6
click at [288, 427] on ul "URL This field is for validation purposes and should be left unchanged. Name * …" at bounding box center [478, 268] width 409 height 637
copy label "Required: 3 + 5 ="
click at [744, 592] on div "Contact Us Are you interested in learning more about Adhesive Squares™ brand do…" at bounding box center [701, 129] width 888 height 1000
click at [388, 144] on textarea "We are interest to buy some medium tac glue dots for packing. Please reply to m…" at bounding box center [472, 171] width 397 height 118
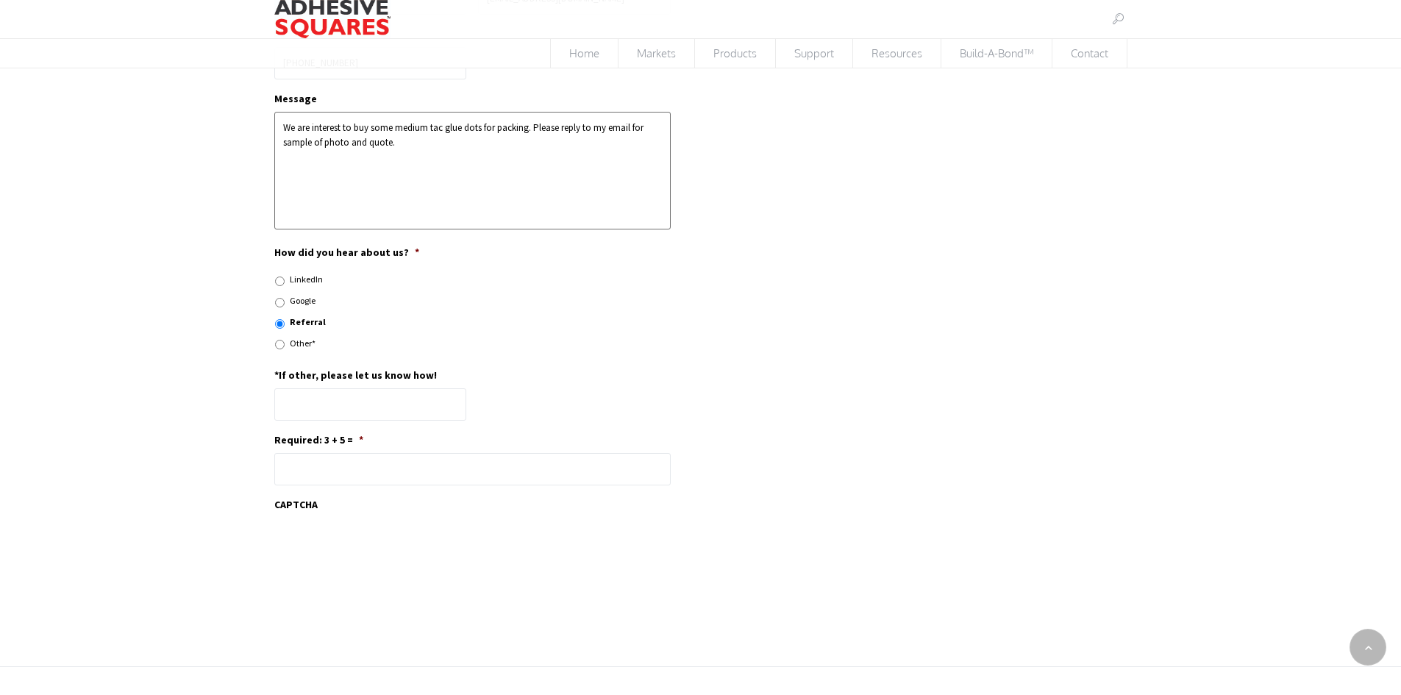
click at [352, 126] on textarea "We are interest to buy some medium tac glue dots for packing. Please reply to m…" at bounding box center [472, 171] width 397 height 118
click at [367, 141] on textarea "We would like to buy some medium tac glue dots for packing. Please reply to my …" at bounding box center [472, 171] width 397 height 118
click at [374, 140] on textarea "We would like to buy some medium tac glue dots for packing. Please reply to my …" at bounding box center [472, 171] width 397 height 118
click at [437, 144] on textarea "We would like to buy some medium tac glue dots for packing. Please reply to my …" at bounding box center [472, 171] width 397 height 118
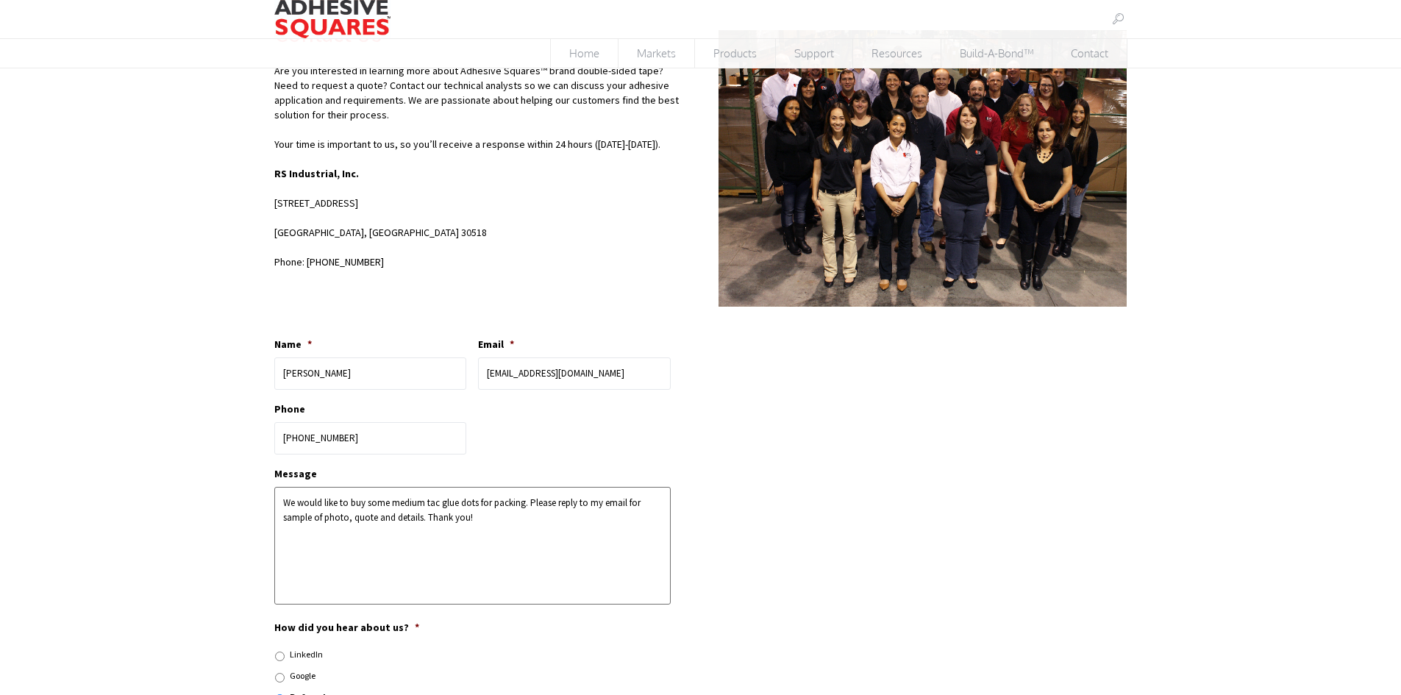
scroll to position [221, 0]
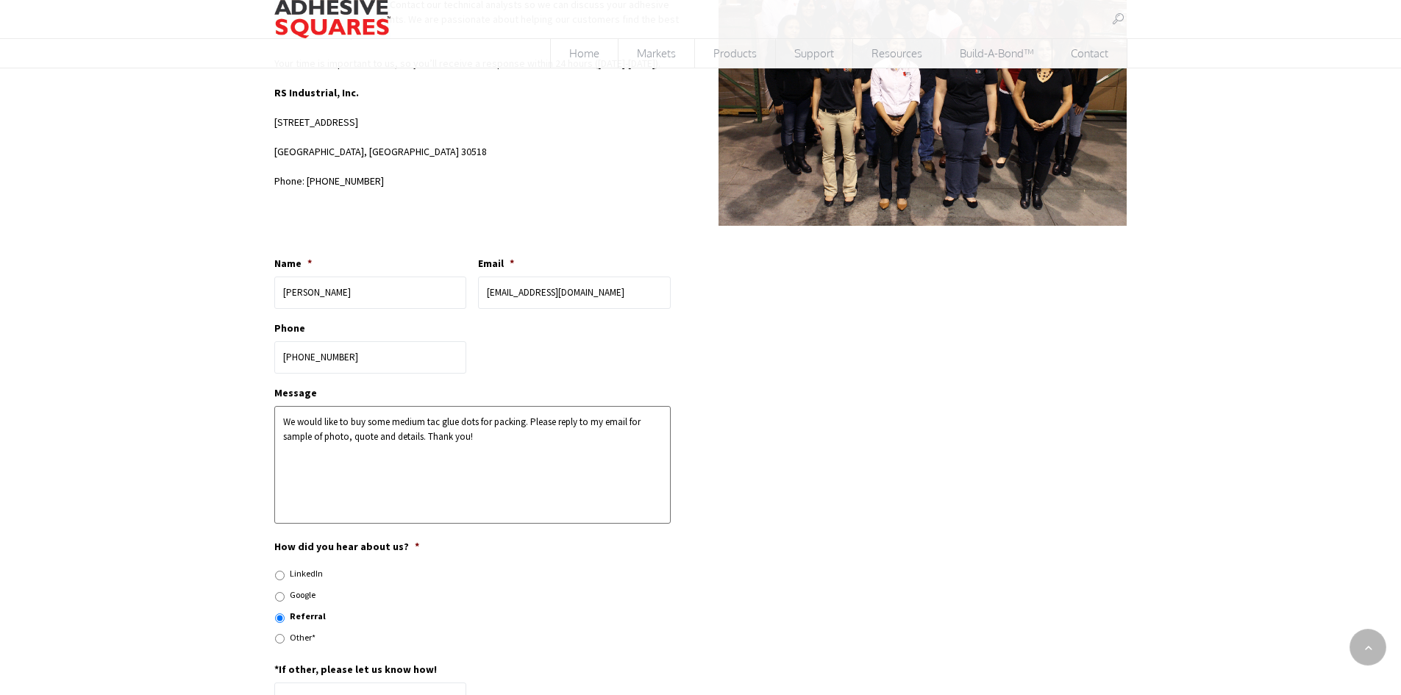
drag, startPoint x: 523, startPoint y: 424, endPoint x: 491, endPoint y: 418, distance: 32.0
click at [491, 418] on textarea "We would like to buy some medium tac glue dots for packing. Please reply to my …" at bounding box center [472, 465] width 397 height 118
paste textarea "ag"
drag, startPoint x: 474, startPoint y: 439, endPoint x: 276, endPoint y: 420, distance: 198.7
click at [276, 420] on textarea "We would like to buy some medium tac glue dots for packaging. Please reply to m…" at bounding box center [472, 465] width 397 height 118
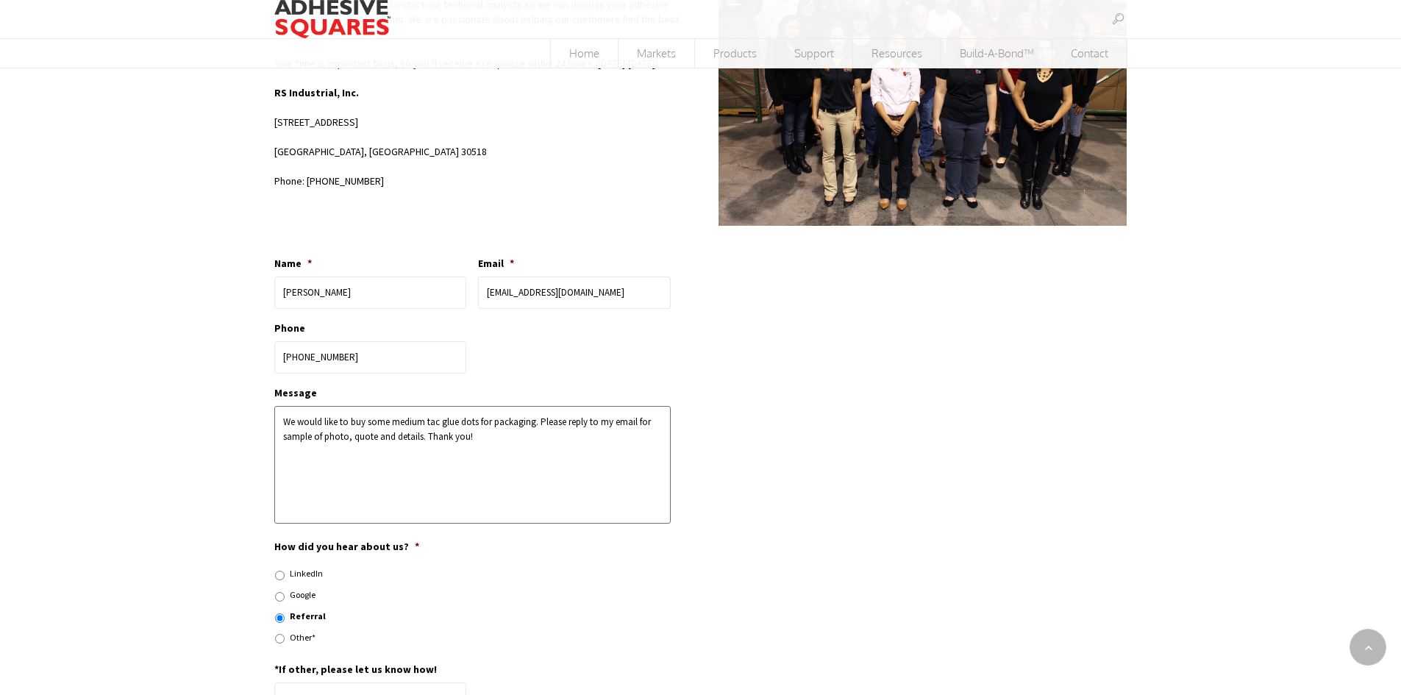
type textarea "We would like to buy some medium tac glue dots for packaging. Please reply to m…"
click at [524, 471] on textarea "We would like to buy some medium tac glue dots for packaging. Please reply to m…" at bounding box center [472, 465] width 397 height 118
click at [488, 453] on textarea "We would like to buy some medium tac glue dots for packaging. Please reply to m…" at bounding box center [472, 465] width 397 height 118
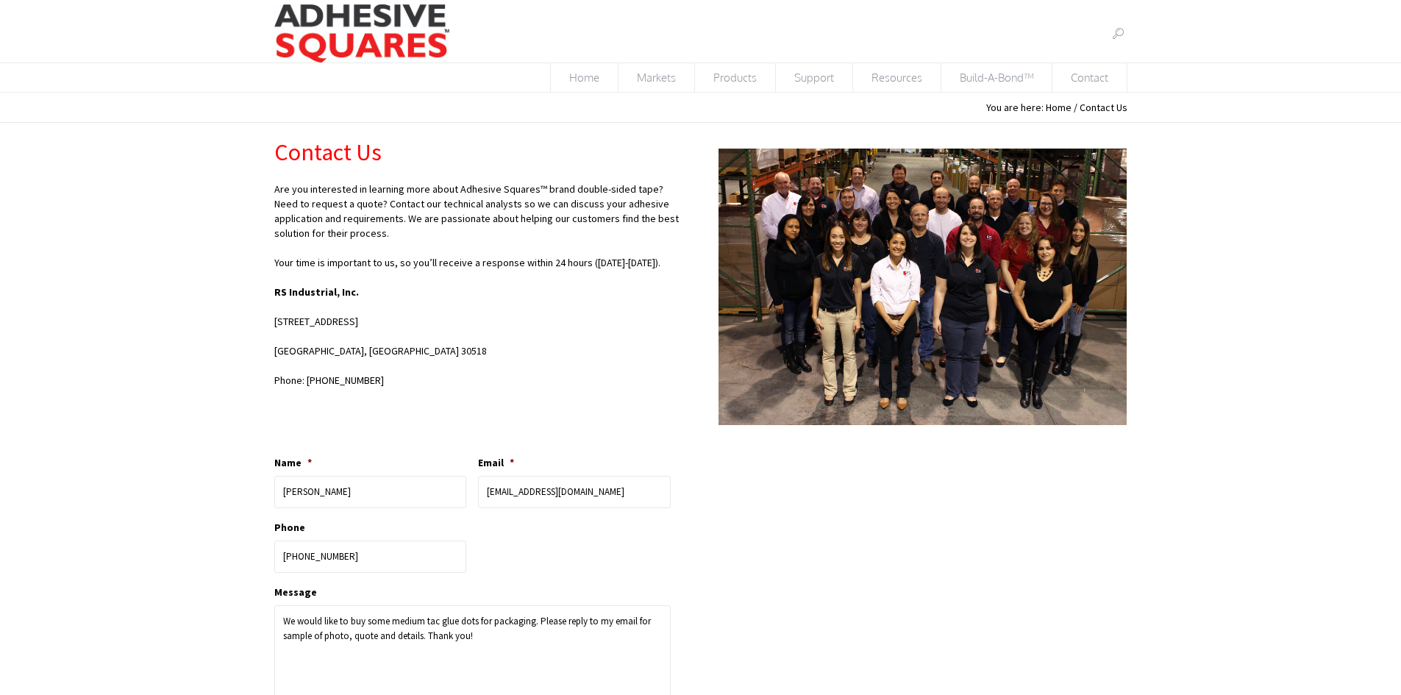
scroll to position [0, 0]
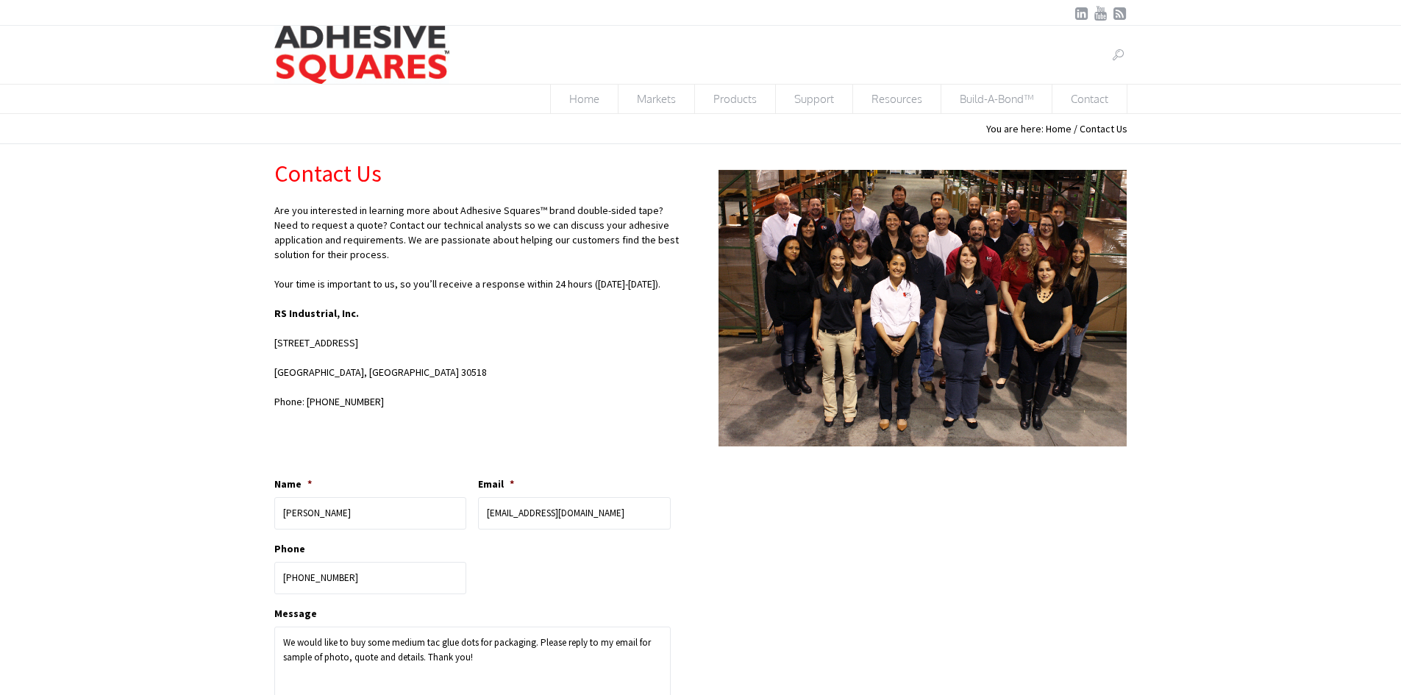
click at [935, 601] on div "Contact Us Are you interested in learning more about Adhesive Squares™ brand do…" at bounding box center [701, 644] width 888 height 1000
click at [366, 512] on input "Name *" at bounding box center [370, 513] width 193 height 32
type input "Claudia Fung"
click at [498, 513] on input "Email *" at bounding box center [574, 513] width 193 height 32
click at [504, 515] on input "Email *" at bounding box center [574, 513] width 193 height 32
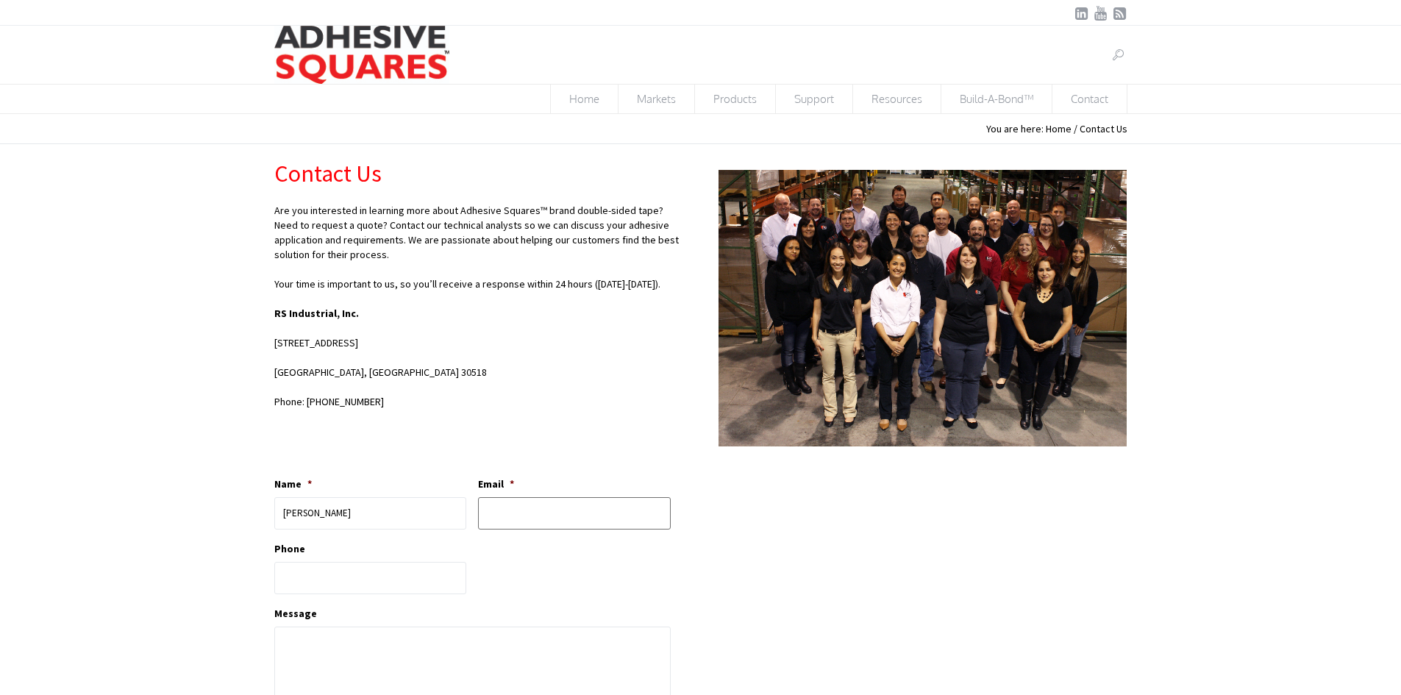
paste input "We would like to buy some medium tac glue dots for packaging. Please reply to m…"
type input "We would like to buy some medium tac glue dots for packaging. Please reply to m…"
click at [325, 640] on textarea "Message" at bounding box center [472, 686] width 397 height 118
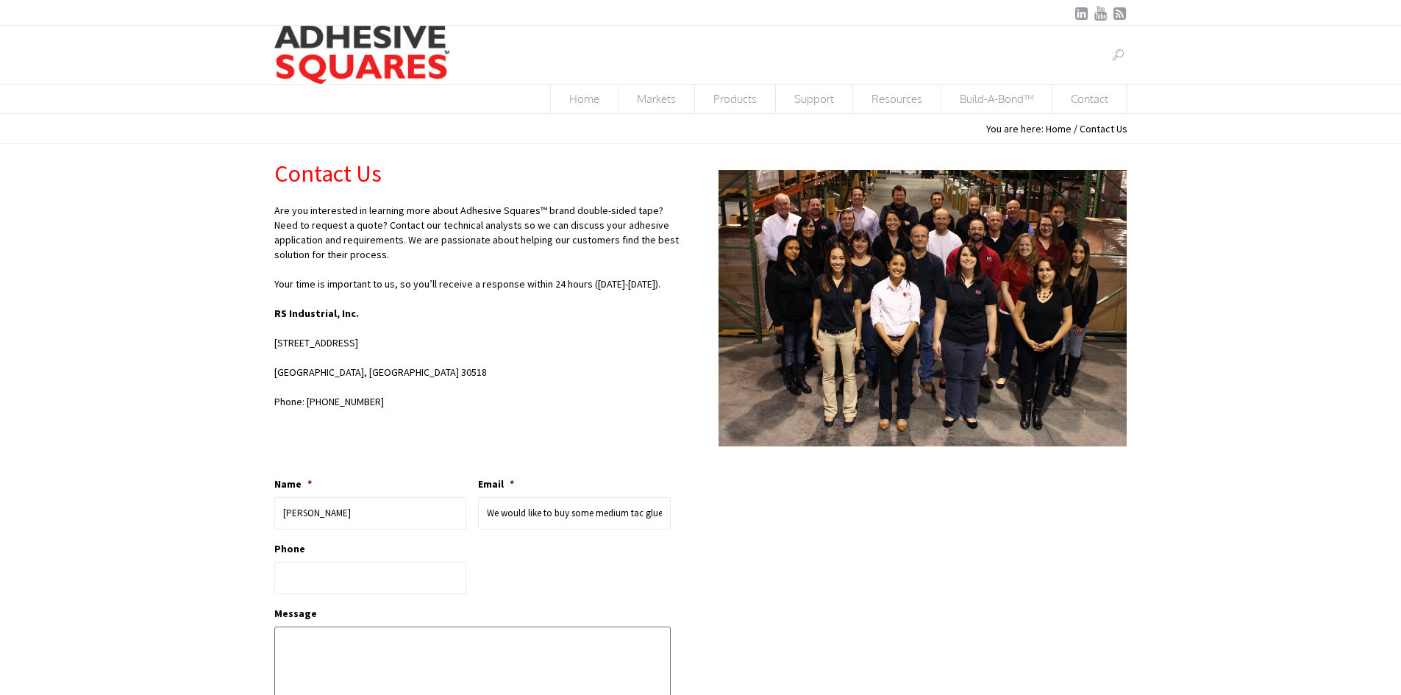
paste textarea "We would like to buy some medium tac glue dots for packaging. Please reply to m…"
type textarea "We would like to buy some medium tac glue dots for packaging. Please reply to m…"
drag, startPoint x: 664, startPoint y: 515, endPoint x: 454, endPoint y: 513, distance: 210.3
type input "!"
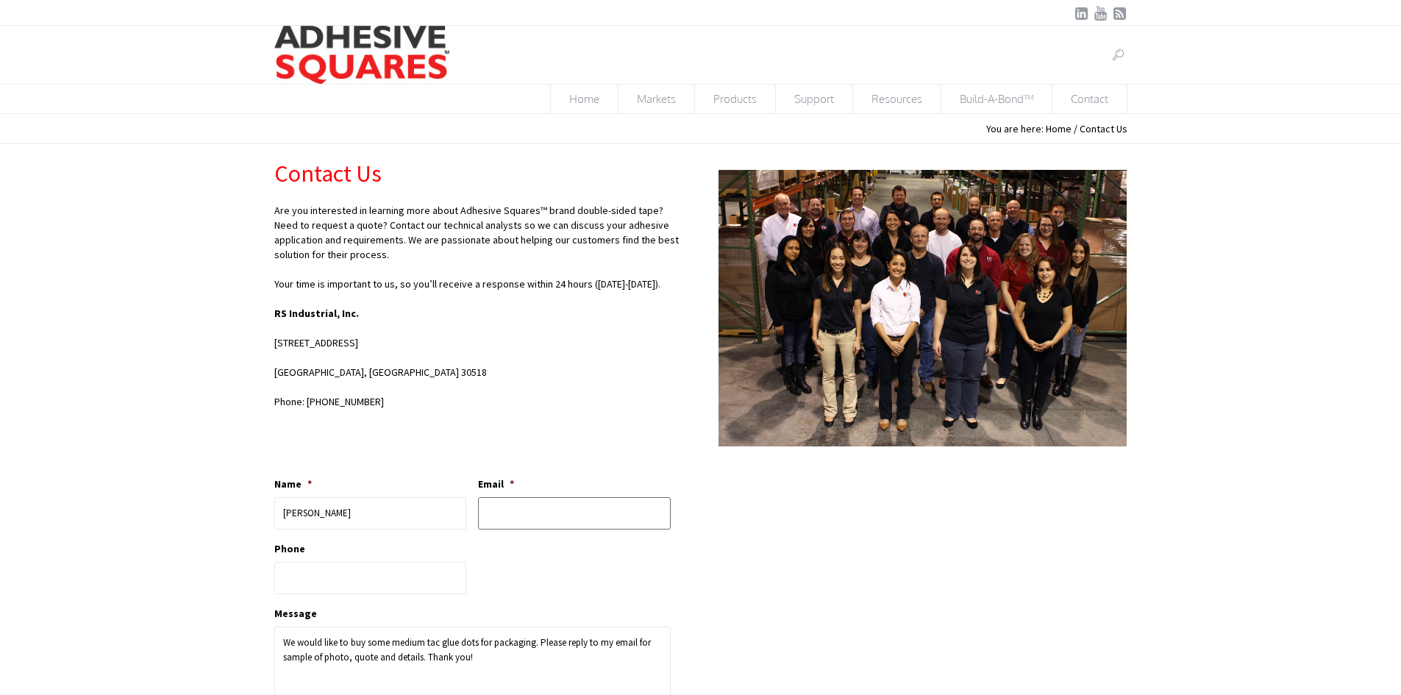
click at [541, 512] on input "Email *" at bounding box center [574, 513] width 193 height 32
paste input "claudiaf@a1solutioninc.com"
type input "claudiaf@a1solutioninc.com"
type input "(___) ___-____"
click at [349, 579] on input "(___) ___-____" at bounding box center [370, 578] width 193 height 32
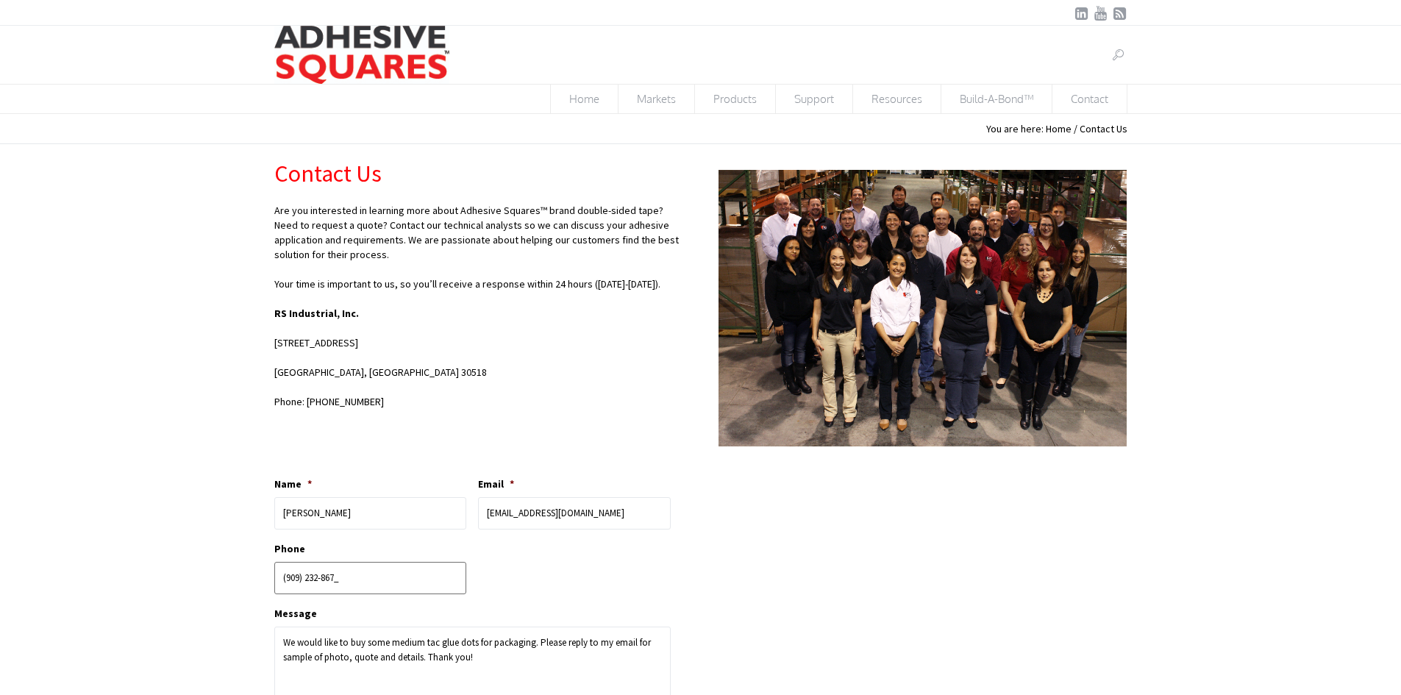
type input "(909) 232-8675"
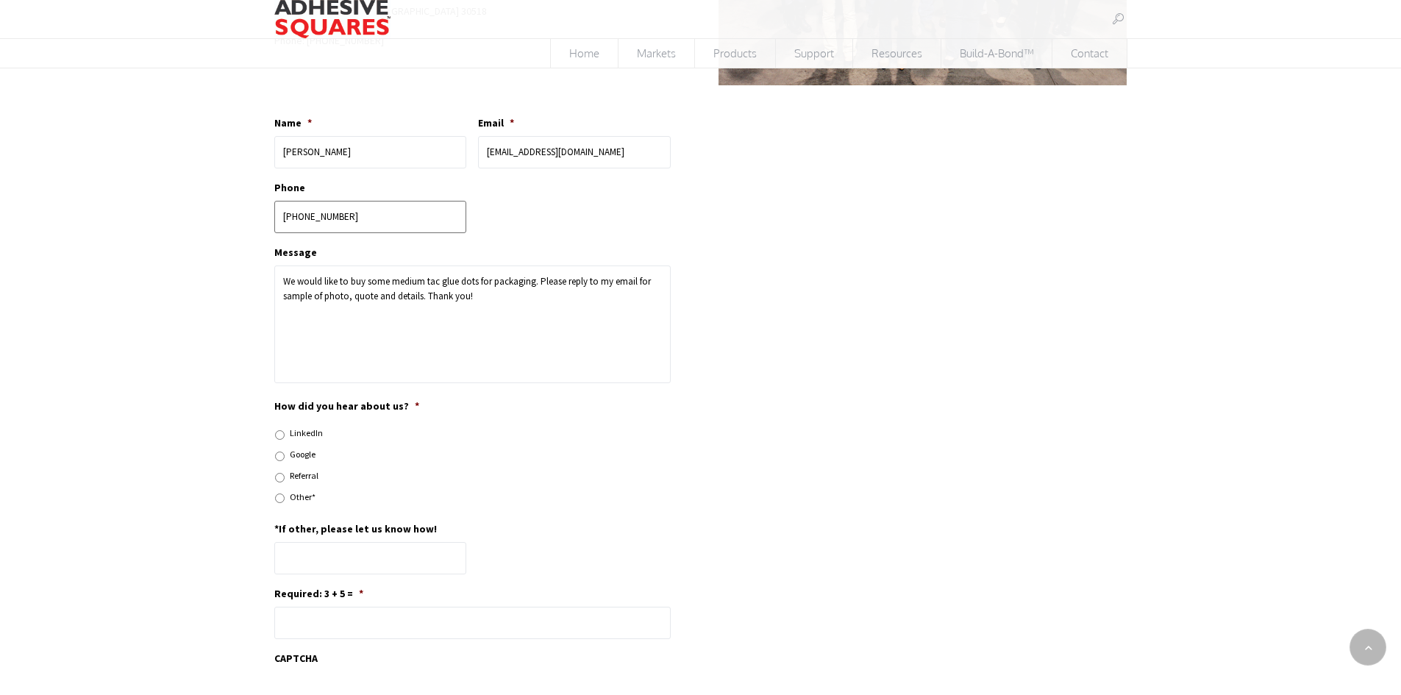
scroll to position [294, 0]
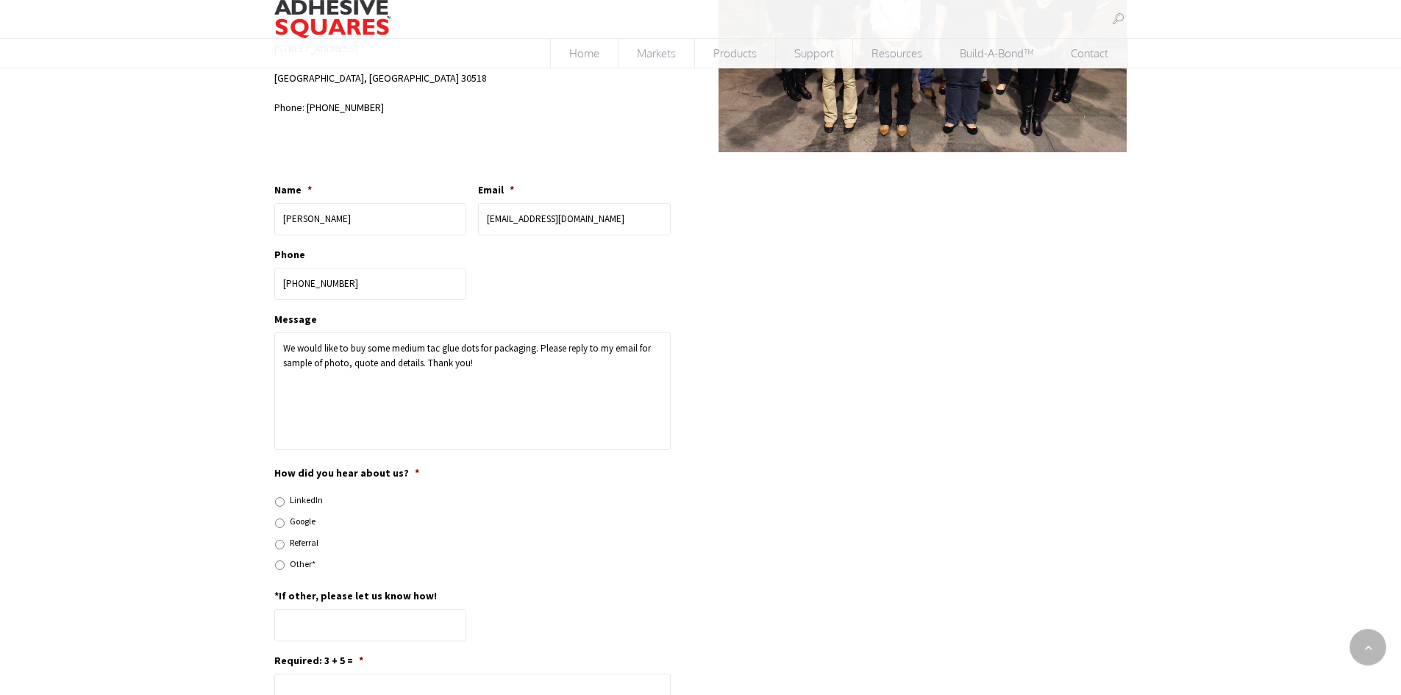
click at [288, 546] on li "Referral" at bounding box center [478, 542] width 409 height 15
click at [279, 543] on input "Referral" at bounding box center [280, 545] width 10 height 10
radio input "true"
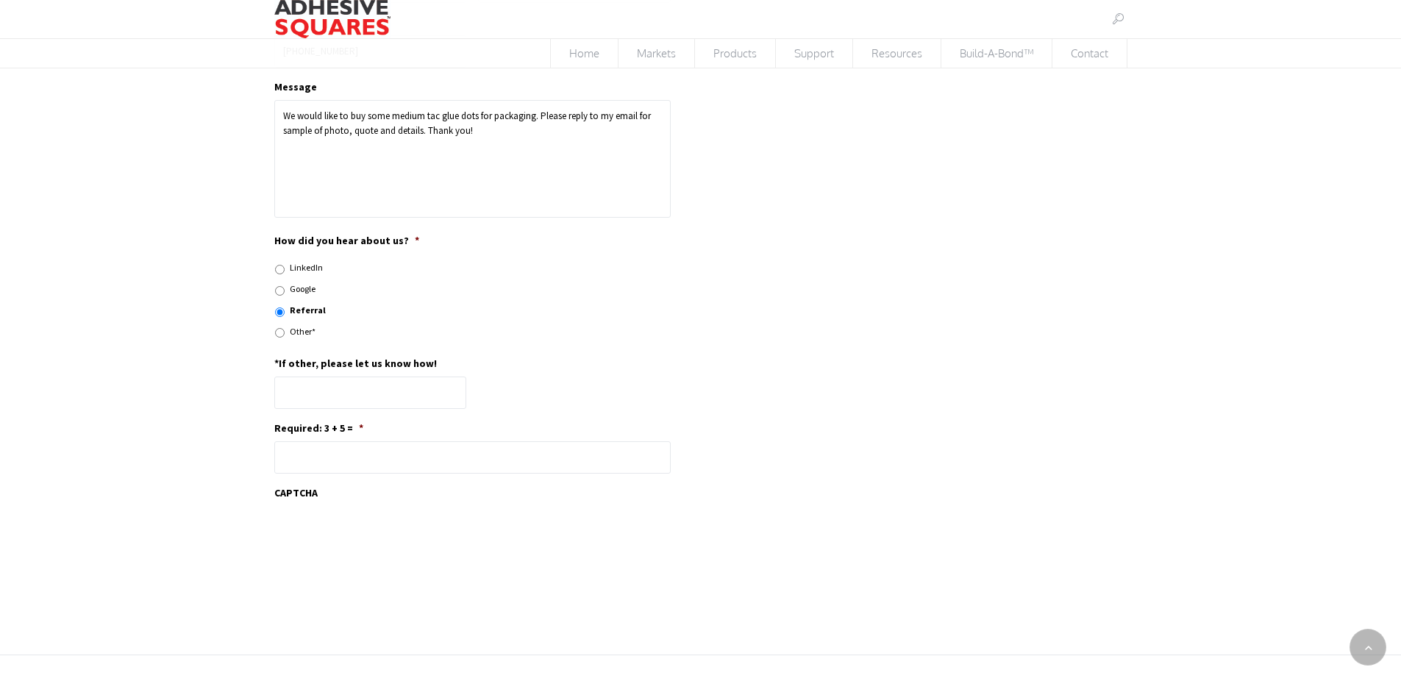
scroll to position [515, 0]
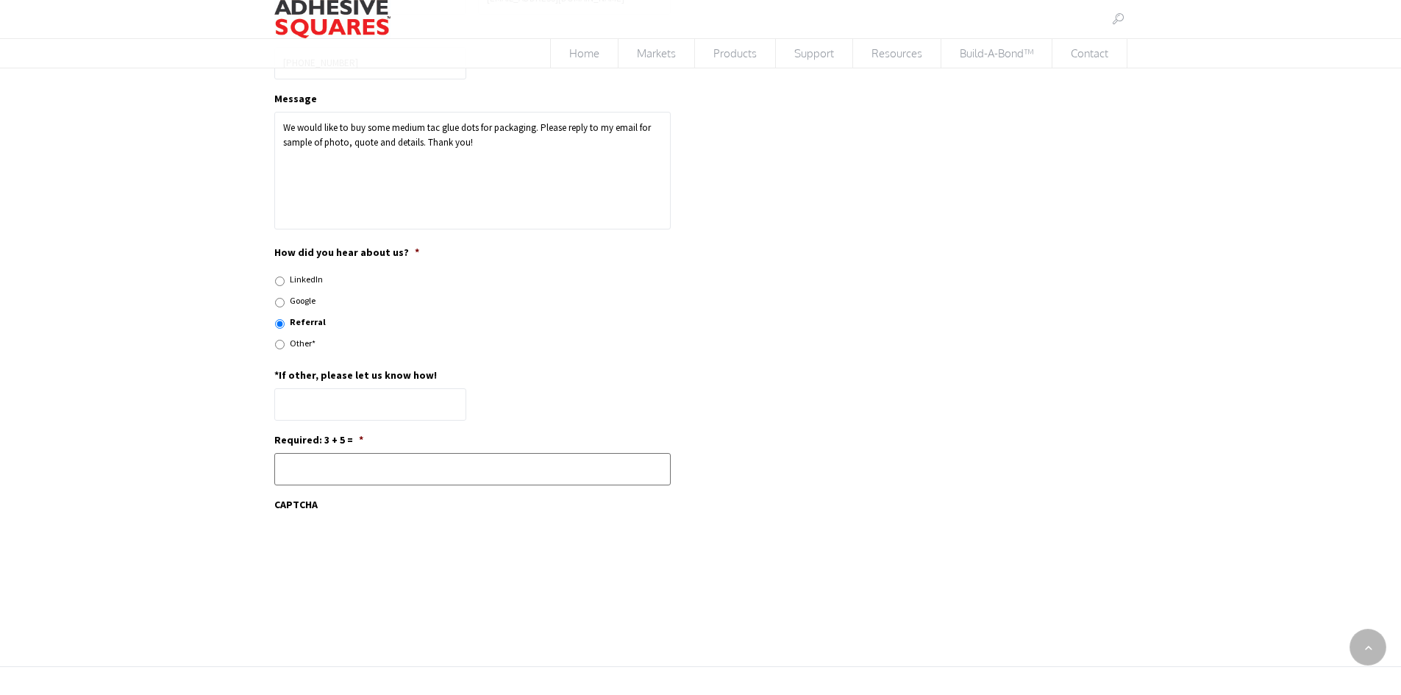
click at [324, 479] on input "Required: 3 + 5 = *" at bounding box center [472, 469] width 397 height 32
type input "8"
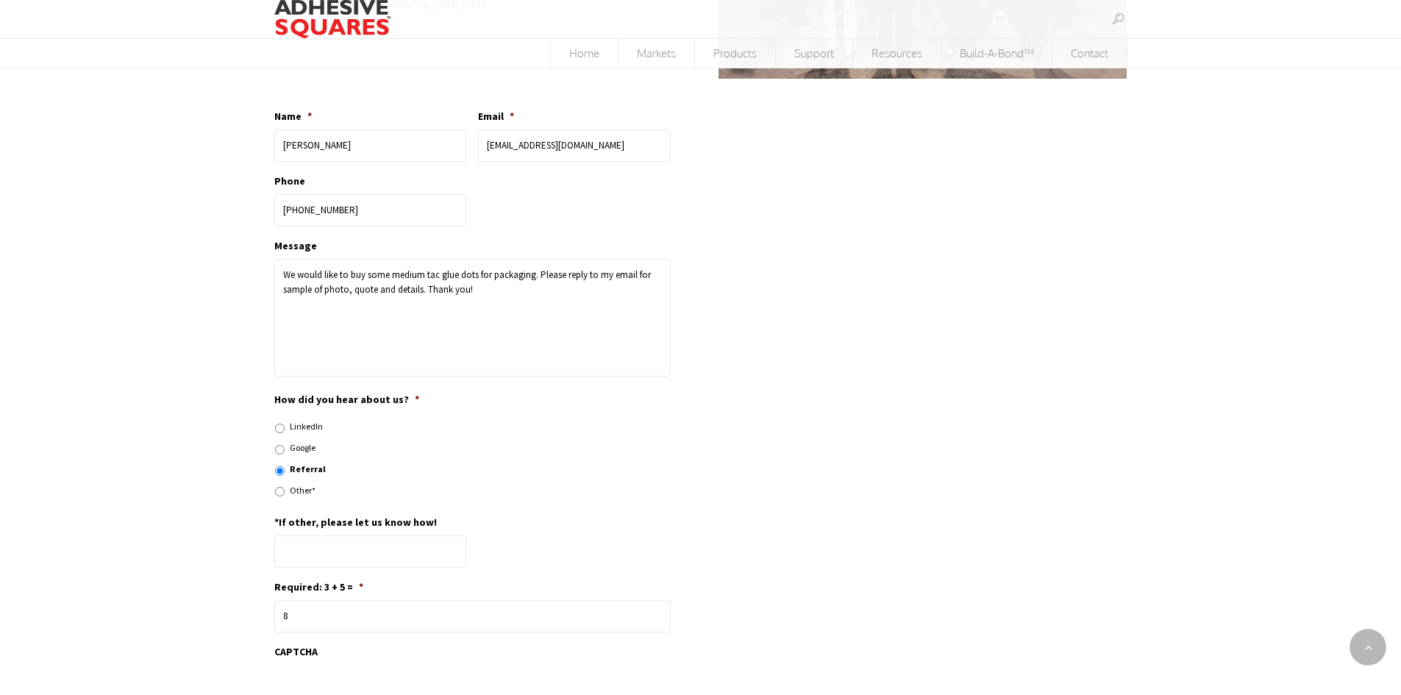
scroll to position [715, 0]
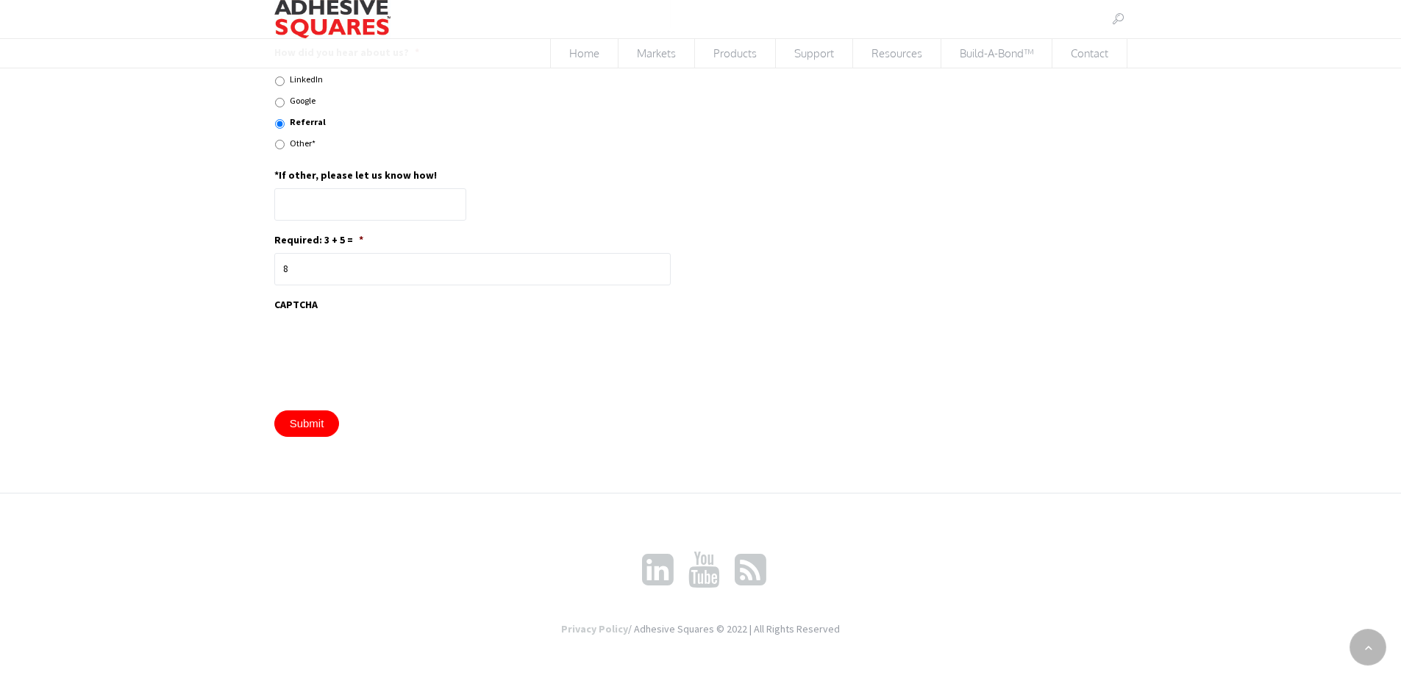
click at [295, 427] on input "Submit" at bounding box center [306, 423] width 65 height 26
